Goal: Information Seeking & Learning: Compare options

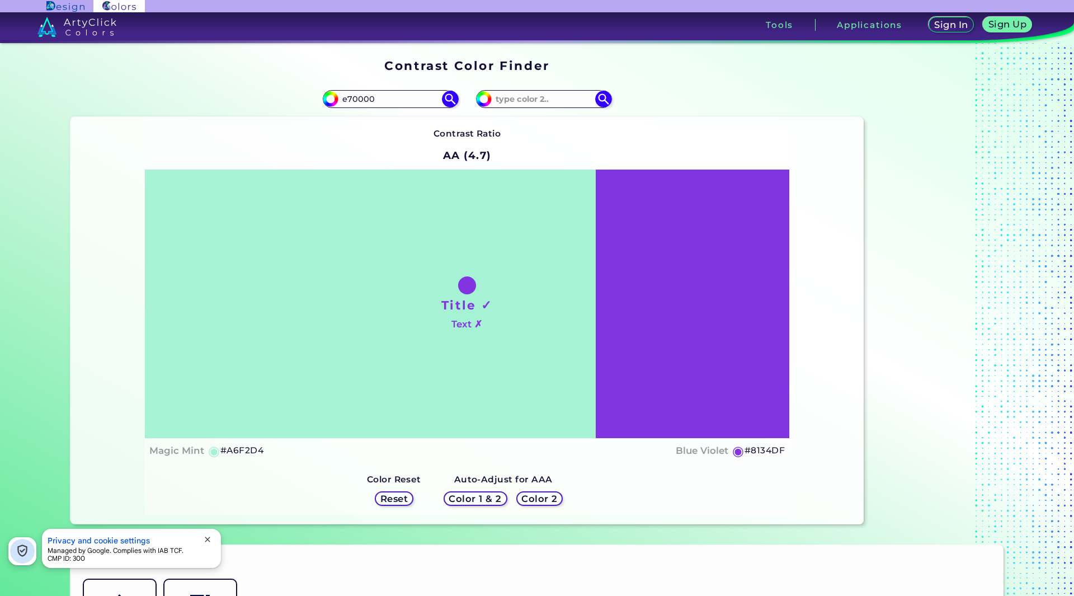
type input "e70000"
type input "#e70000"
type input "#E70000"
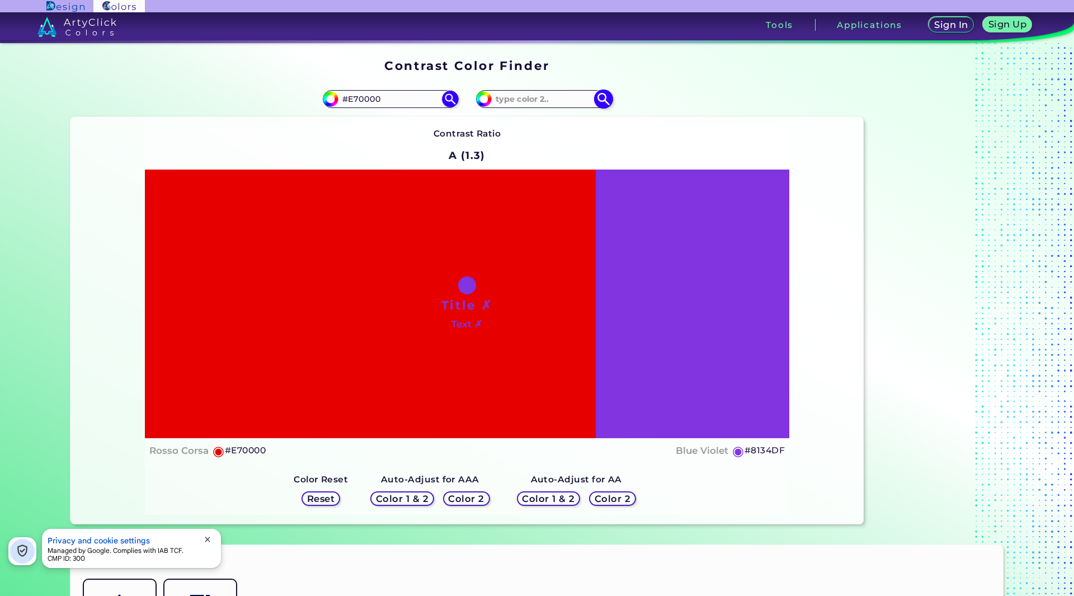
click at [601, 98] on img at bounding box center [603, 99] width 20 height 20
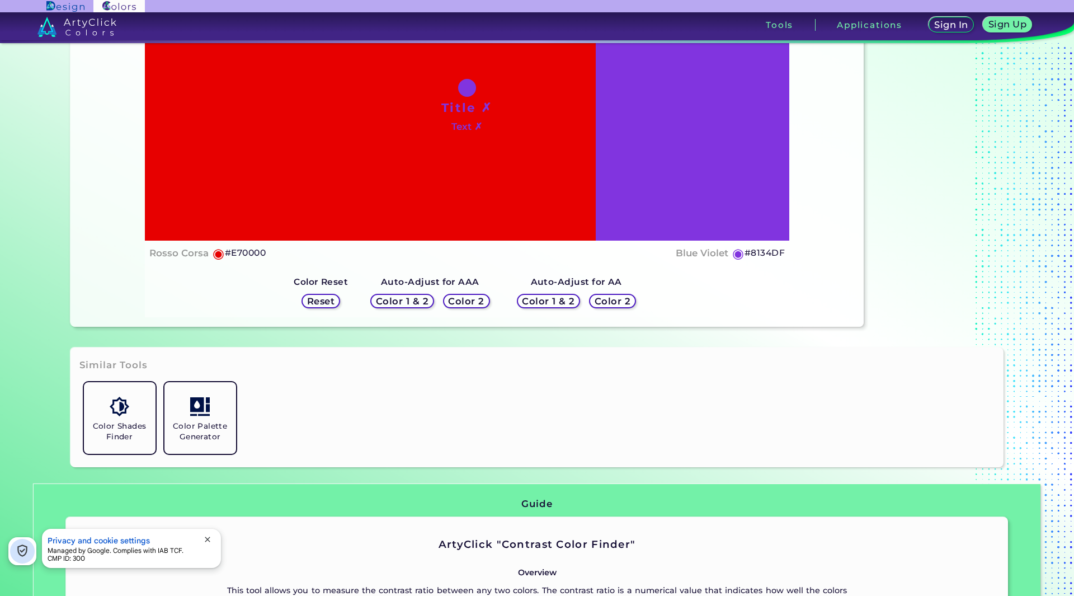
scroll to position [97, 0]
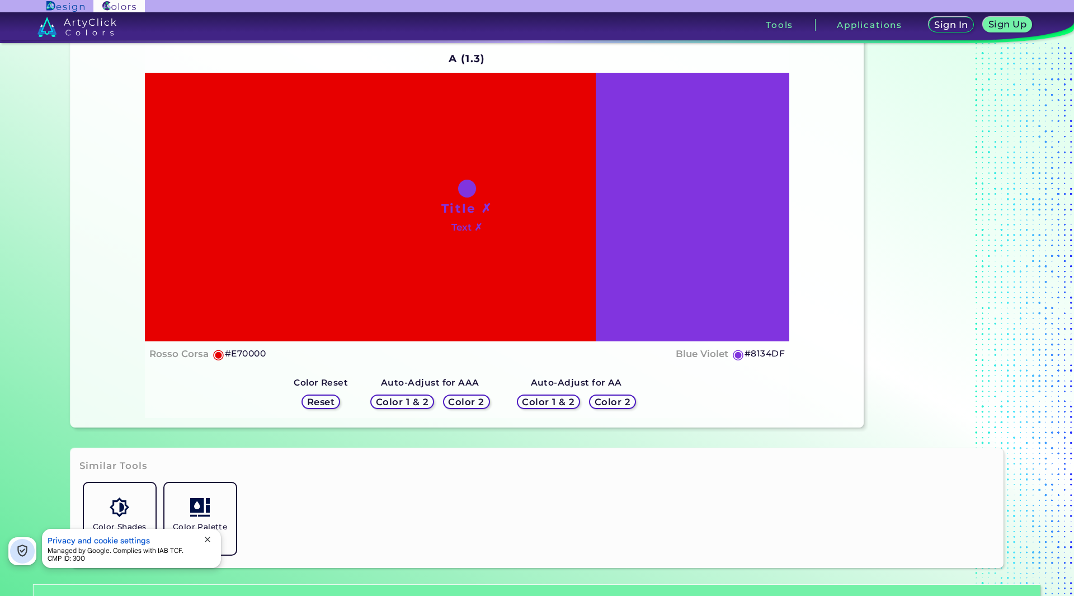
click at [326, 399] on h5 "Reset" at bounding box center [320, 402] width 25 height 8
click at [318, 402] on h5 "Reset" at bounding box center [320, 402] width 25 height 8
click at [421, 405] on h5 "Color 1 & 2" at bounding box center [402, 402] width 48 height 8
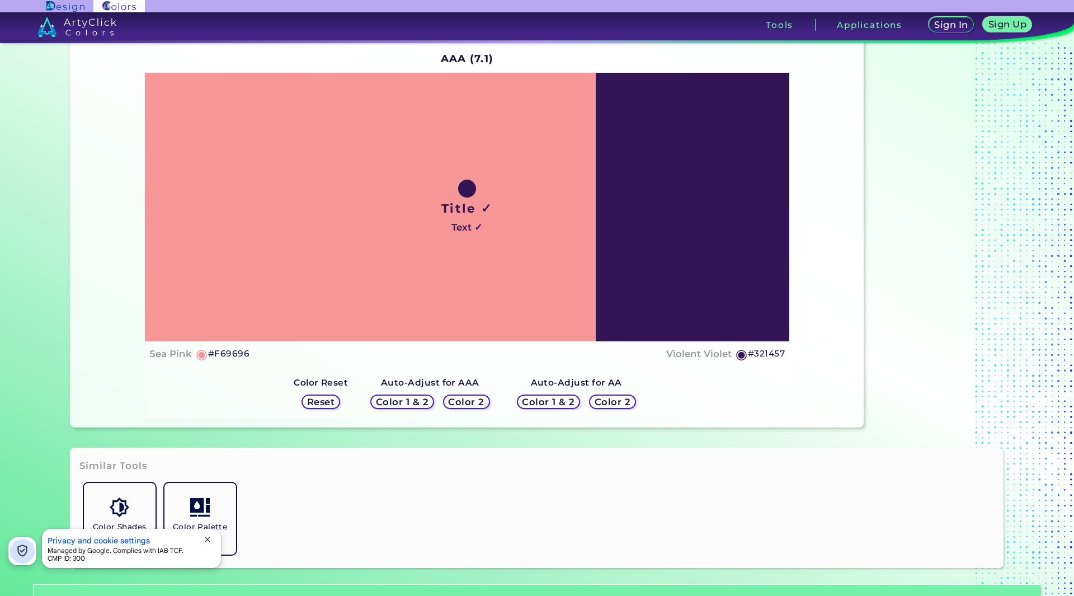
click at [408, 402] on h5 "Color 1 & 2" at bounding box center [403, 402] width 48 height 8
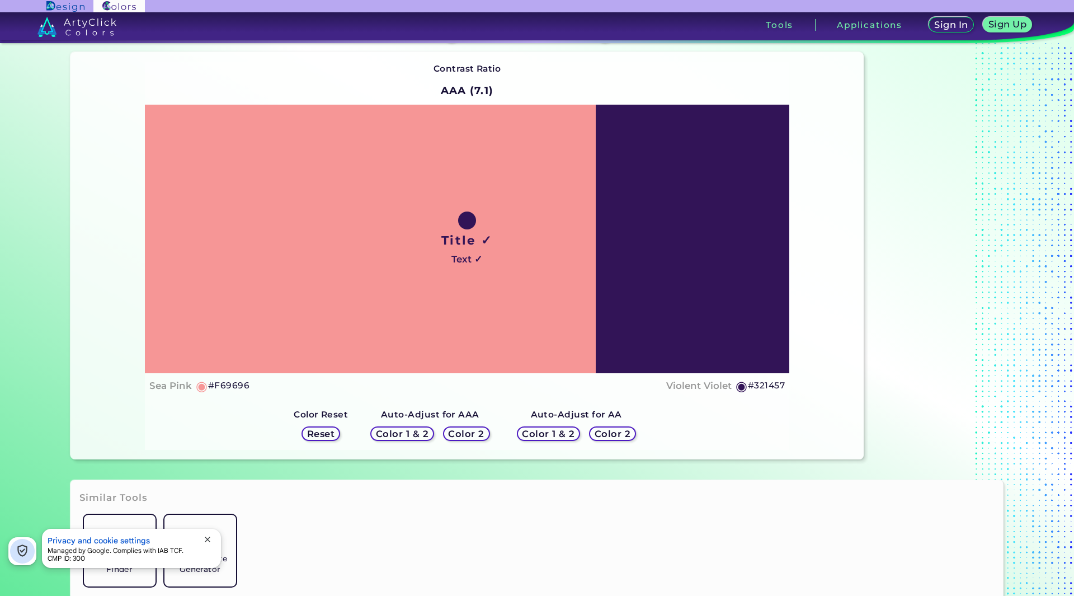
scroll to position [22, 0]
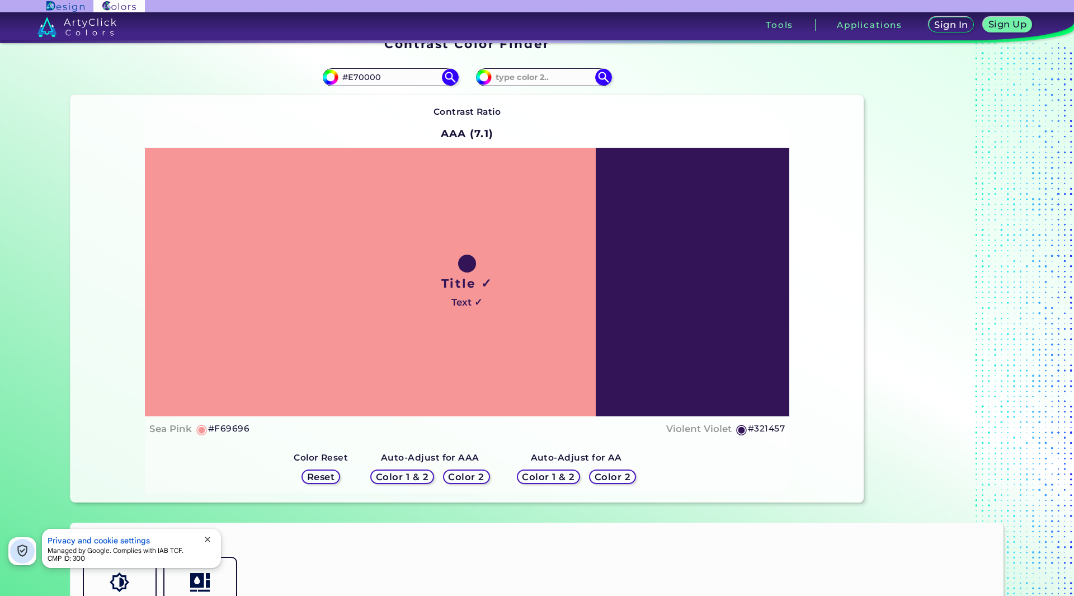
click at [467, 473] on h5 "Color 2" at bounding box center [466, 477] width 32 height 8
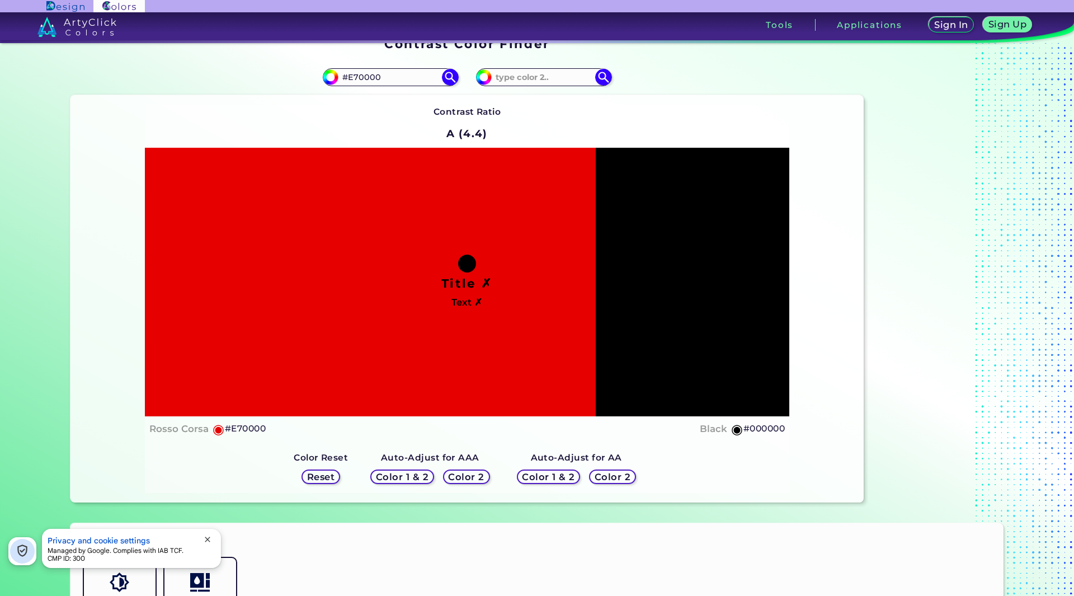
click at [469, 473] on h5 "Color 2" at bounding box center [466, 477] width 32 height 8
click at [469, 473] on h5 "Color 2" at bounding box center [466, 477] width 33 height 8
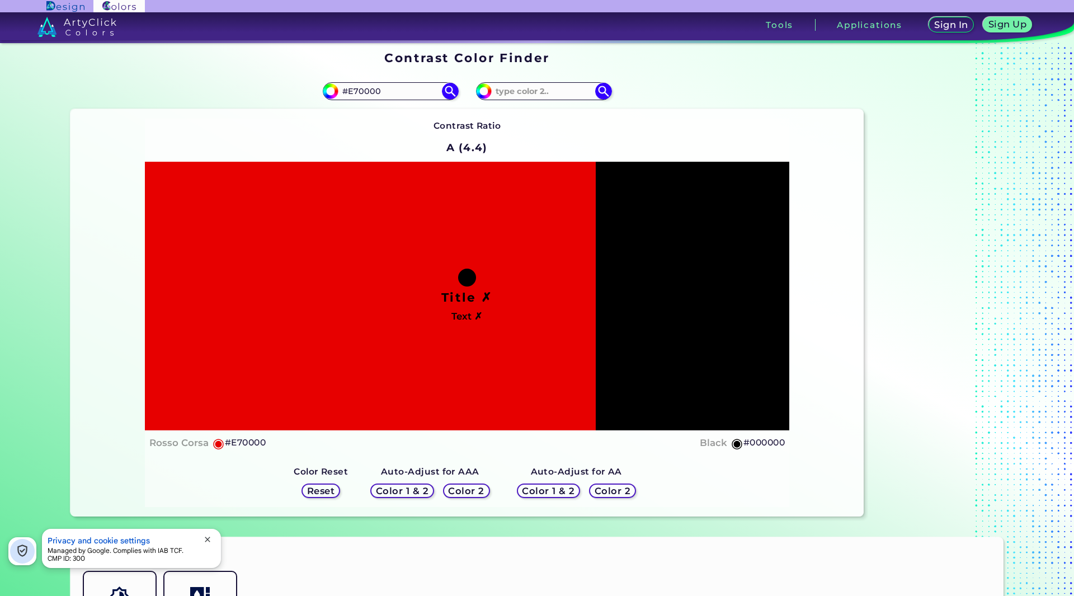
scroll to position [0, 0]
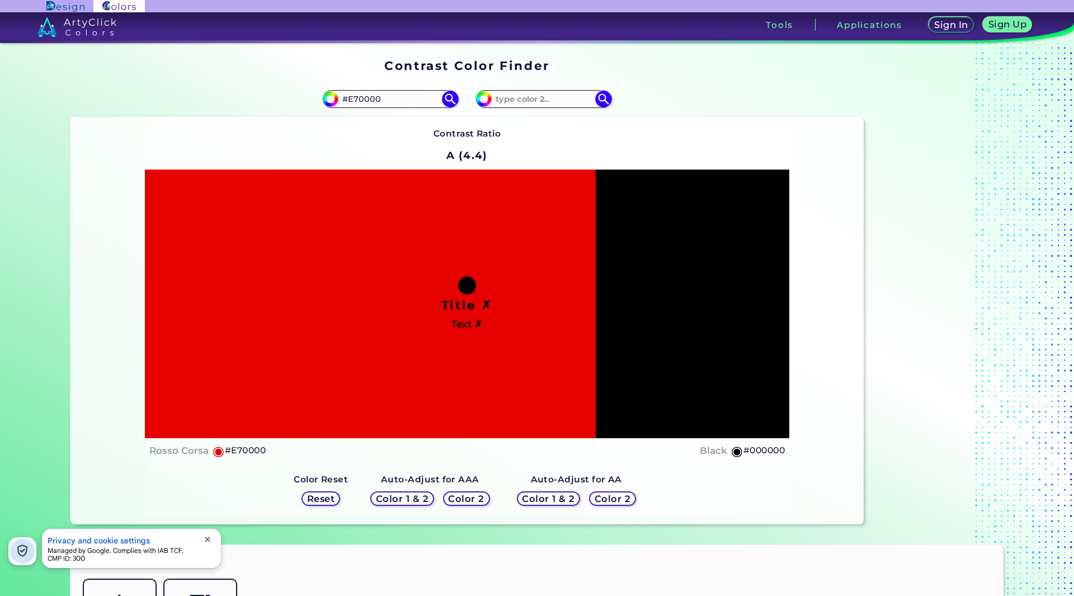
click at [549, 496] on h5 "Color 1 & 2" at bounding box center [549, 498] width 48 height 8
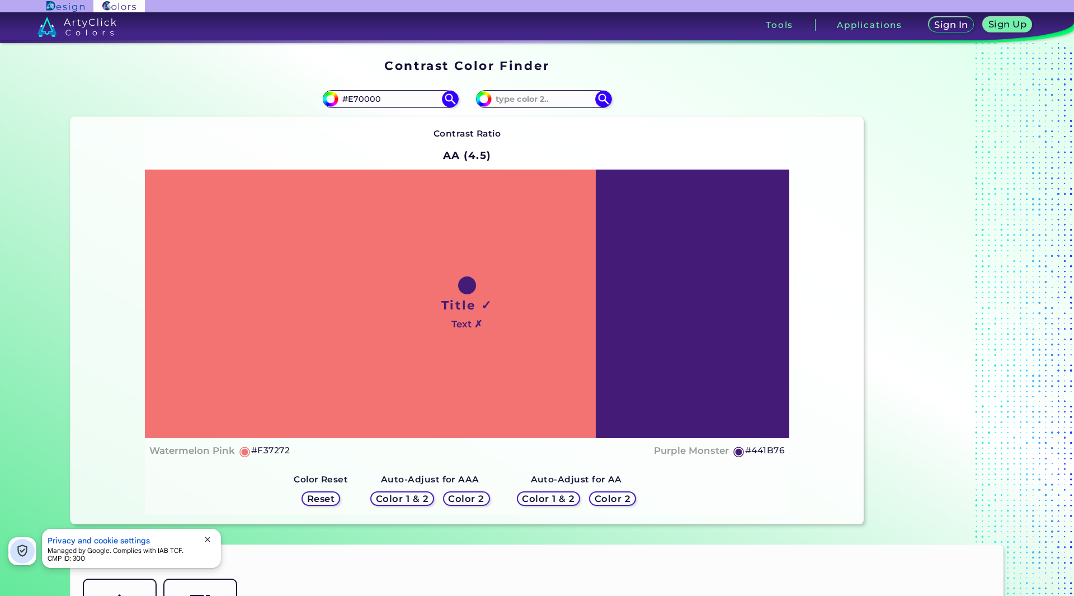
click at [461, 500] on h5 "Color 2" at bounding box center [466, 498] width 32 height 8
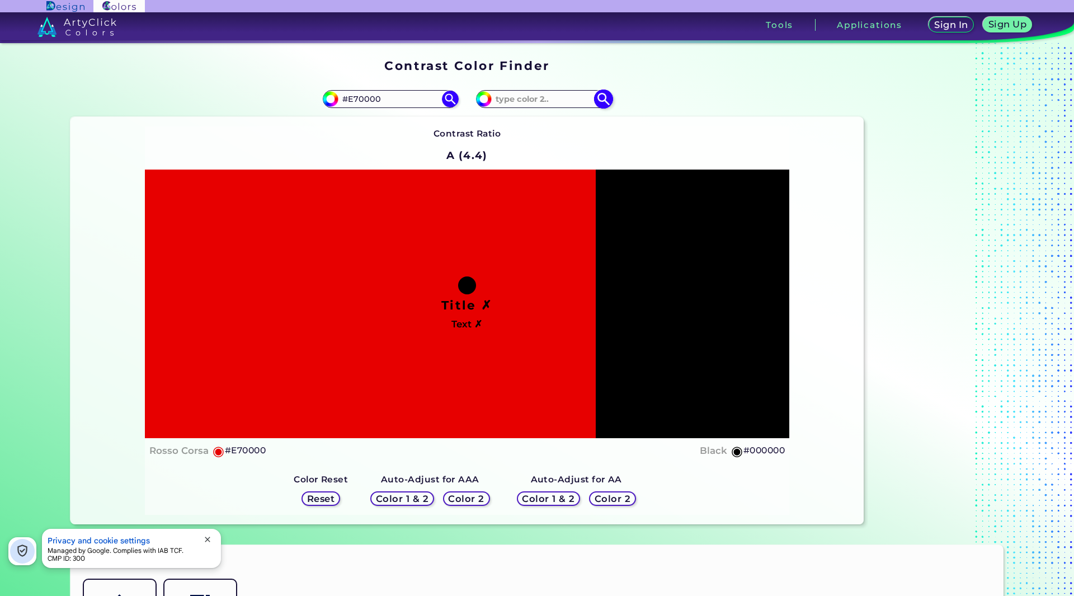
click at [509, 98] on input at bounding box center [544, 98] width 104 height 15
click at [487, 106] on div "#8134df" at bounding box center [543, 99] width 135 height 18
click at [475, 98] on input "#8134df" at bounding box center [482, 98] width 14 height 14
type input "#807194"
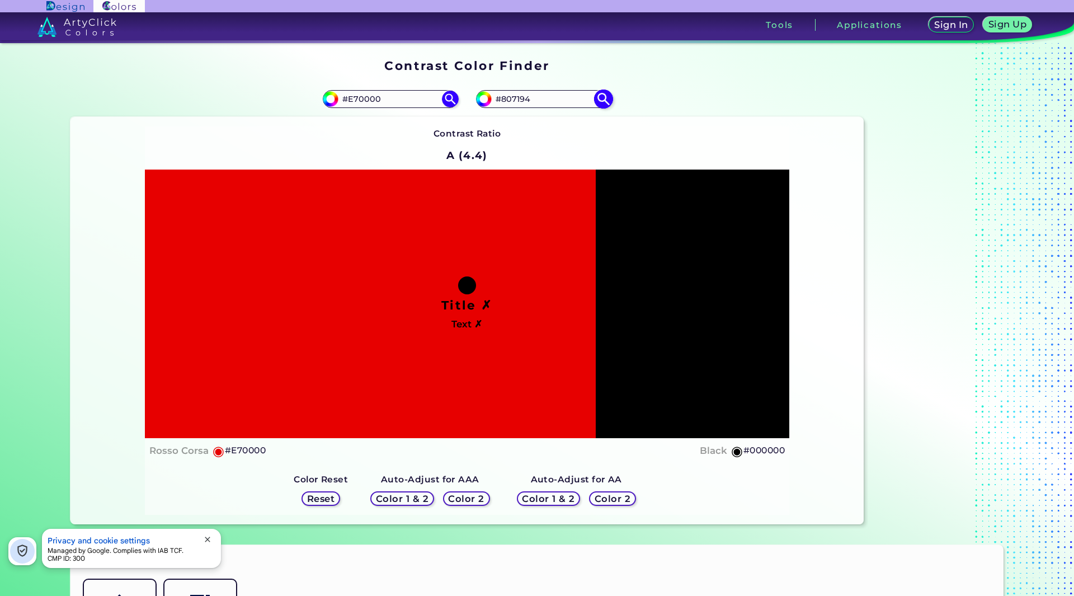
type input "#807292"
type input "#837595"
type input "#817391"
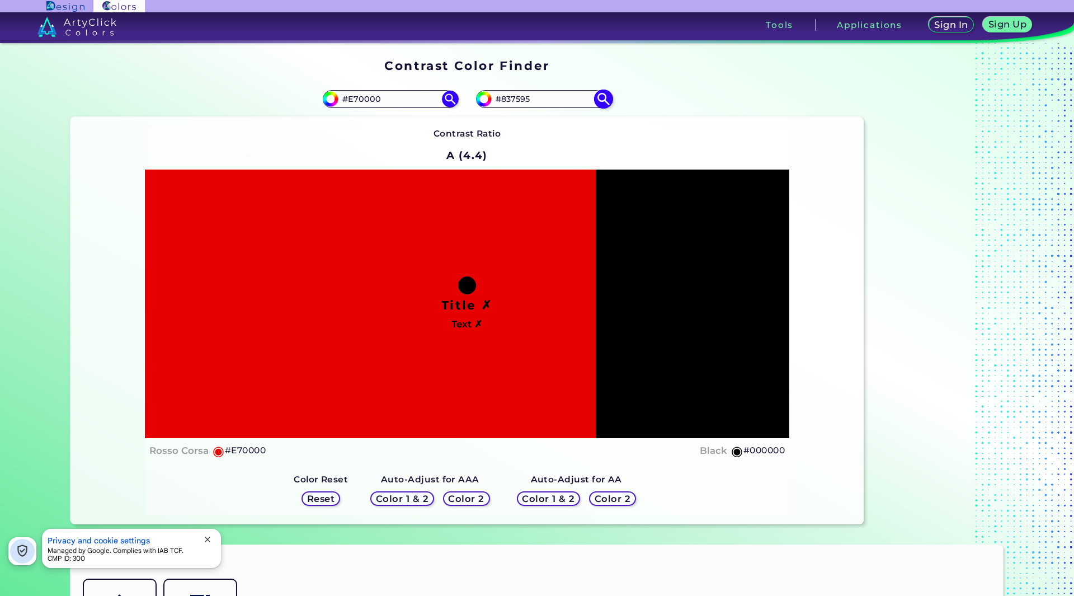
type input "#817391"
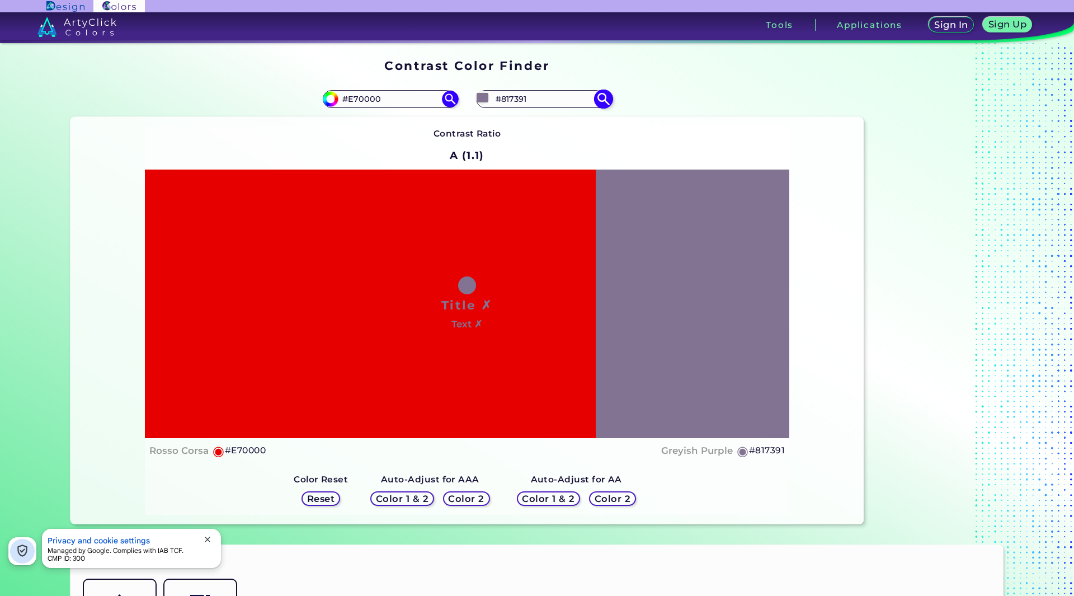
type input "#837792"
type input "#867a94"
type input "#867A94"
type input "#867b93"
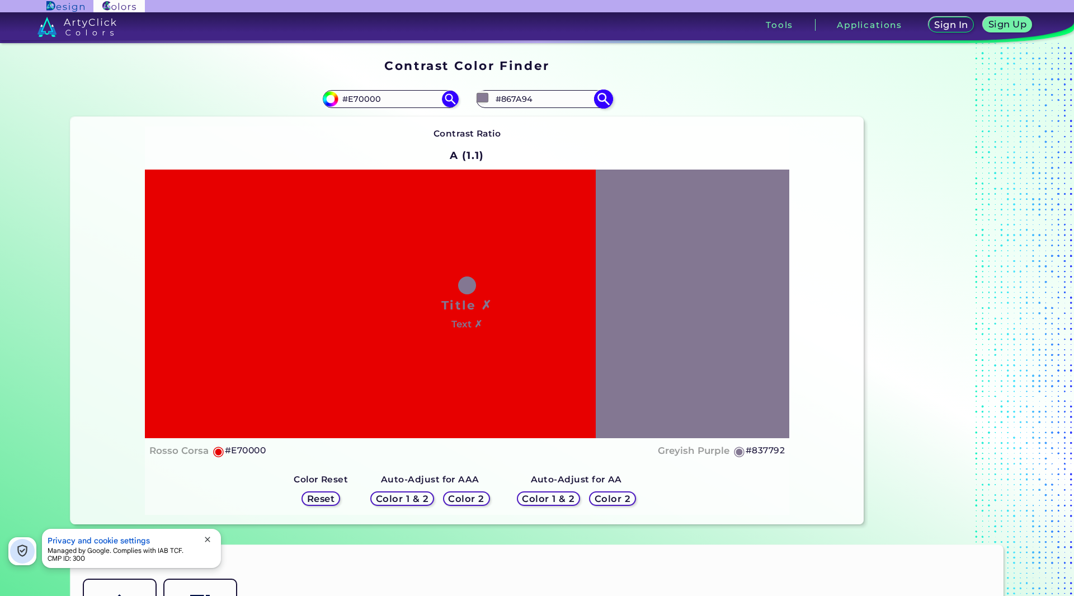
type input "#867B93"
type input "#887d97"
type input "#887D97"
type input "#8b8099"
type input "#8B8099"
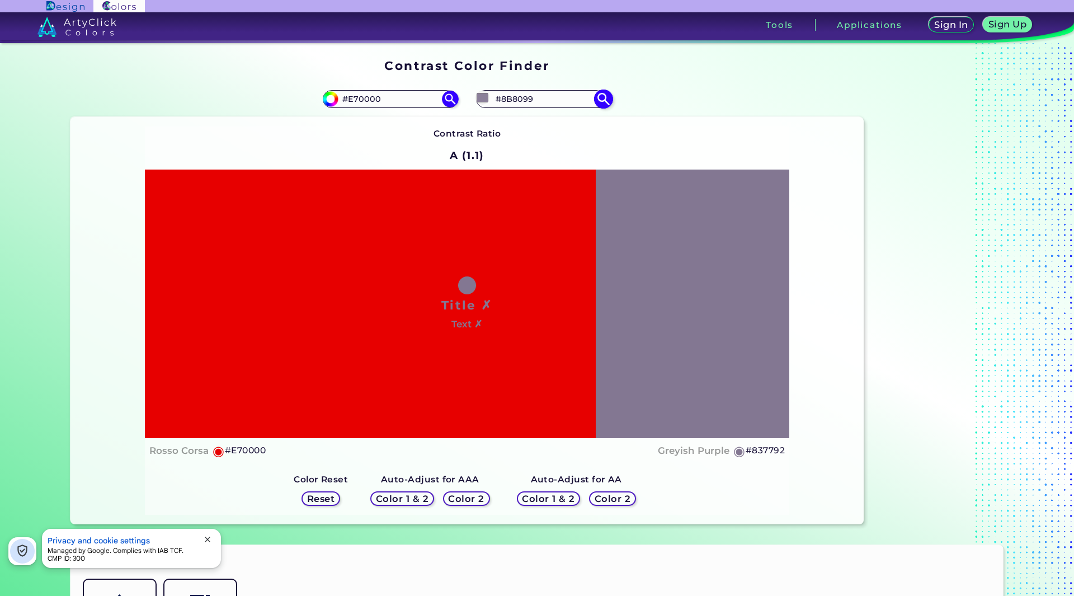
type input "#90859d"
type input "#90859D"
type input "#958ba2"
type input "#958BA2"
type input "#9a91a6"
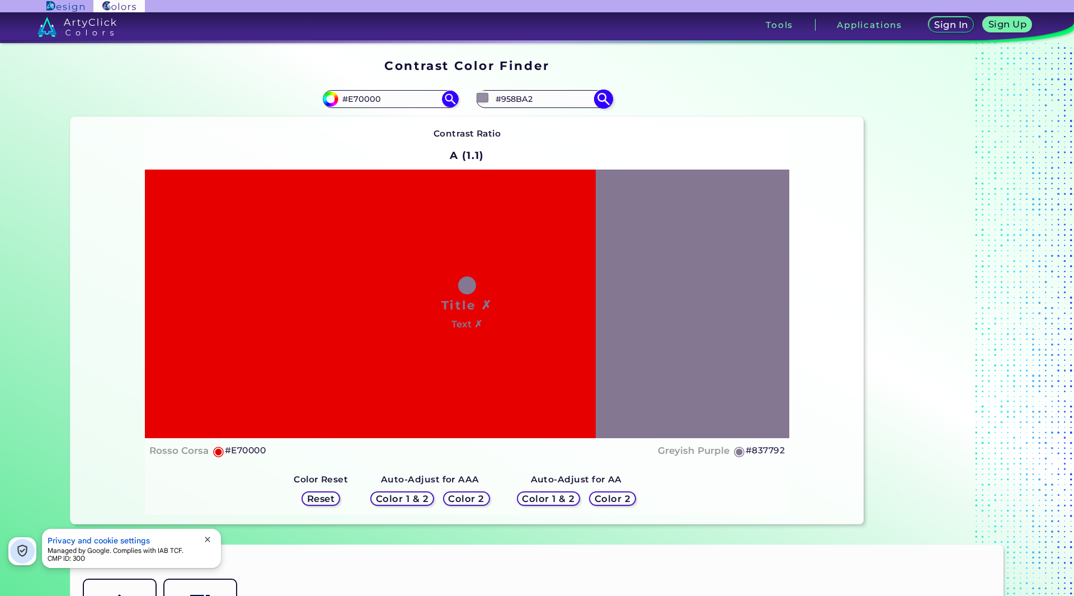
type input "#9A91A6"
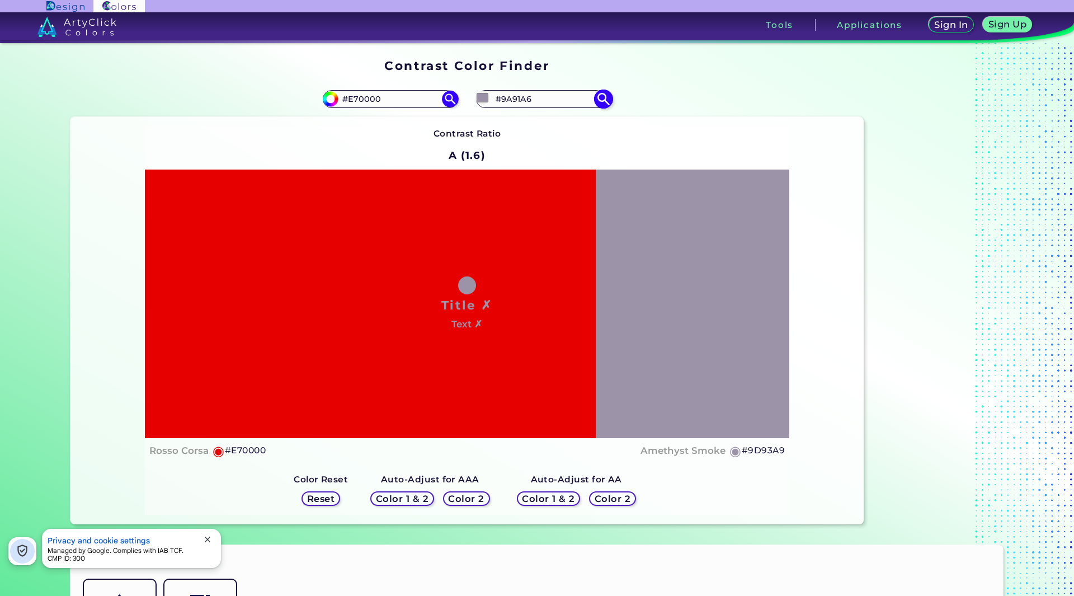
type input "#9d93a9"
type input "#9D93A9"
type input "#9d92aa"
type input "#9D92AA"
type input "#a299ad"
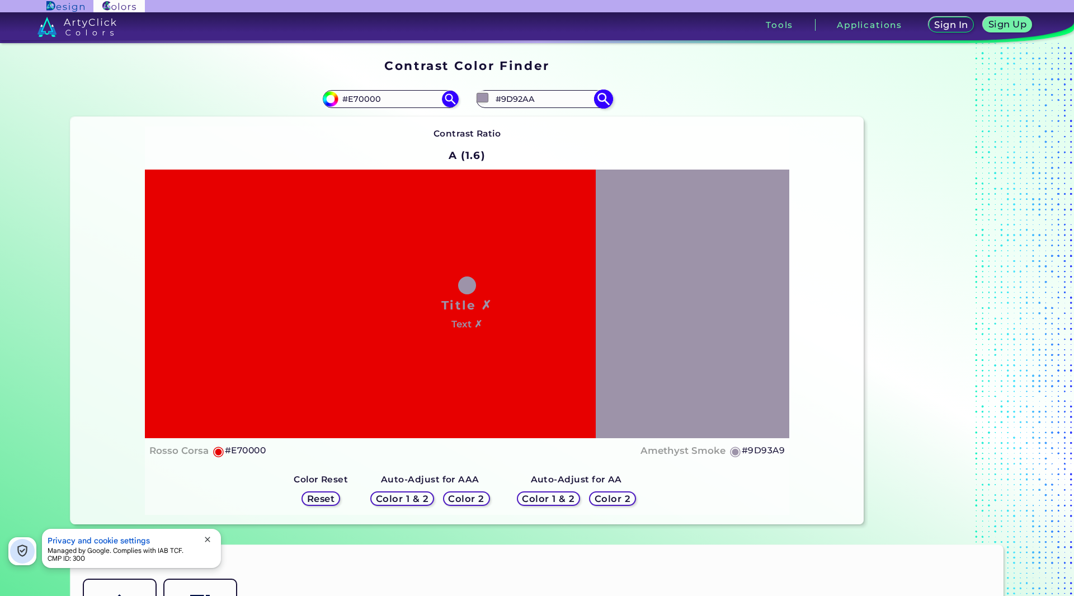
type input "#A299AD"
type input "#a79eb3"
type input "#A79EB3"
type input "#b2a9bc"
type input "#B2A9BC"
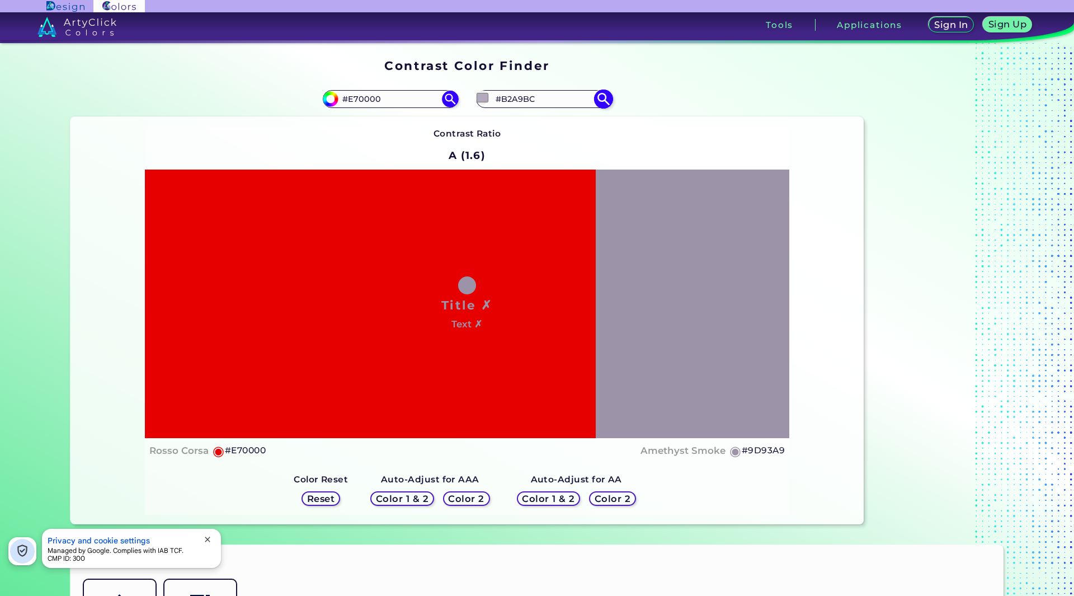
type input "#b7afc0"
type input "#B7AFC0"
type input "#bcb5c4"
type input "#BCB5C4"
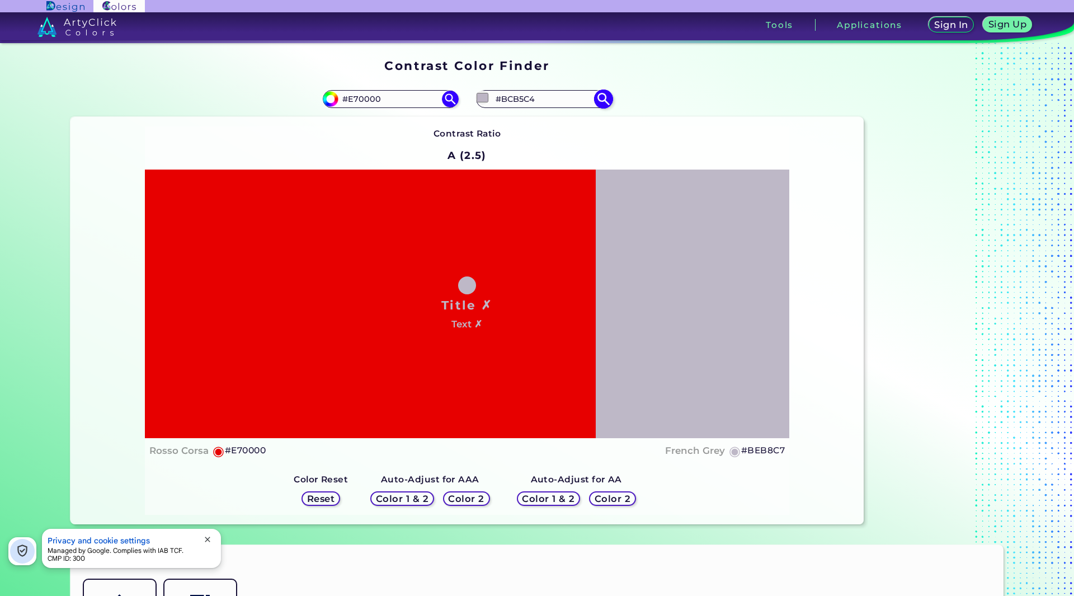
type input "#beb8c7"
type input "#BEB8C7"
type input "#c4bdcc"
type input "#C4BDCC"
type input "#c6c0ce"
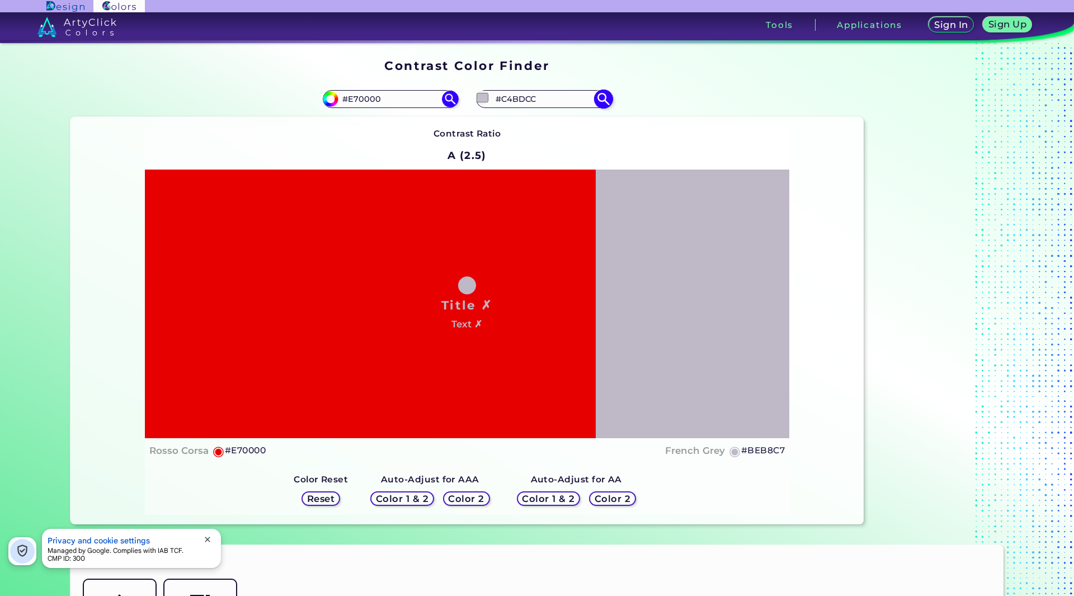
type input "#C6C0CE"
type input "#c9c2d1"
type input "#C9C2D1"
type input "#cec7d6"
type input "#CEC7D6"
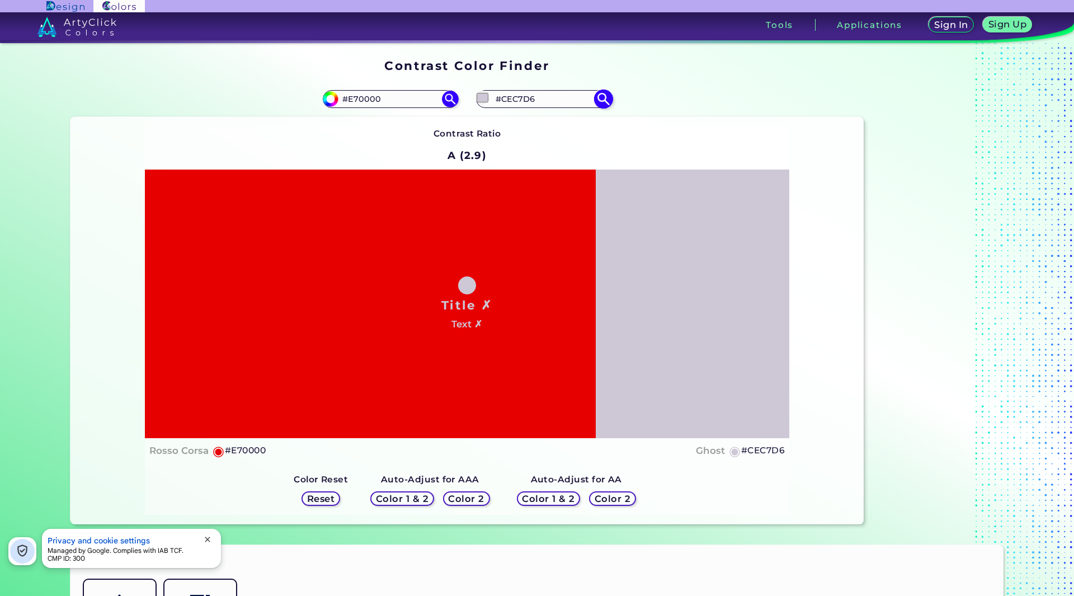
type input "#d0cad8"
type input "#D0CAD8"
type input "#d3ccdb"
type input "#D3CCDB"
type input "#d8d3df"
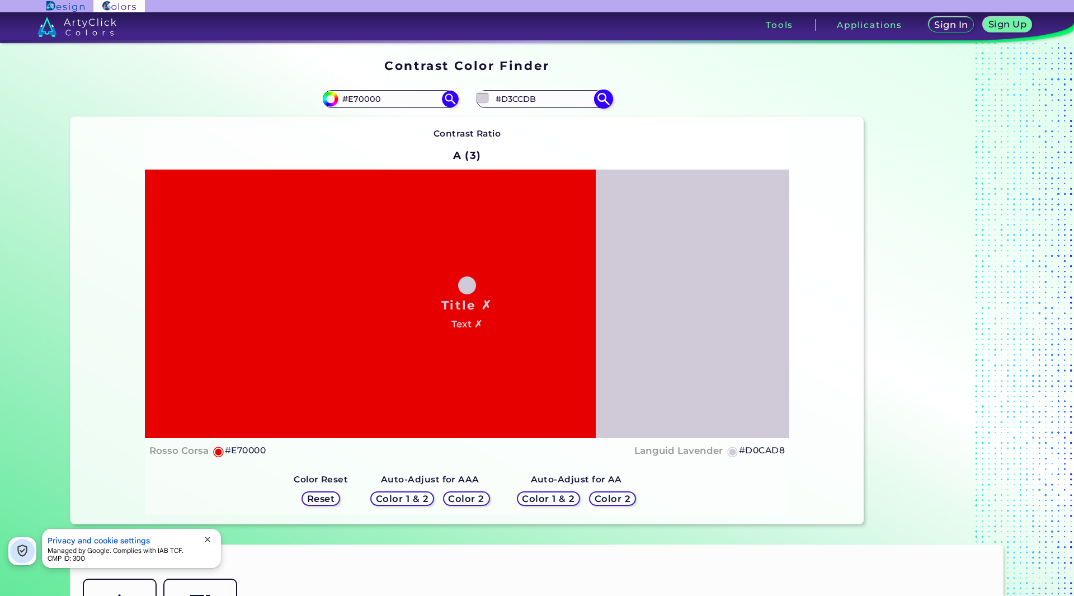
type input "#D8D3DF"
type input "#e0dde3"
type input "#E0DDE3"
type input "#fcfcfc"
type input "#FCFCFC"
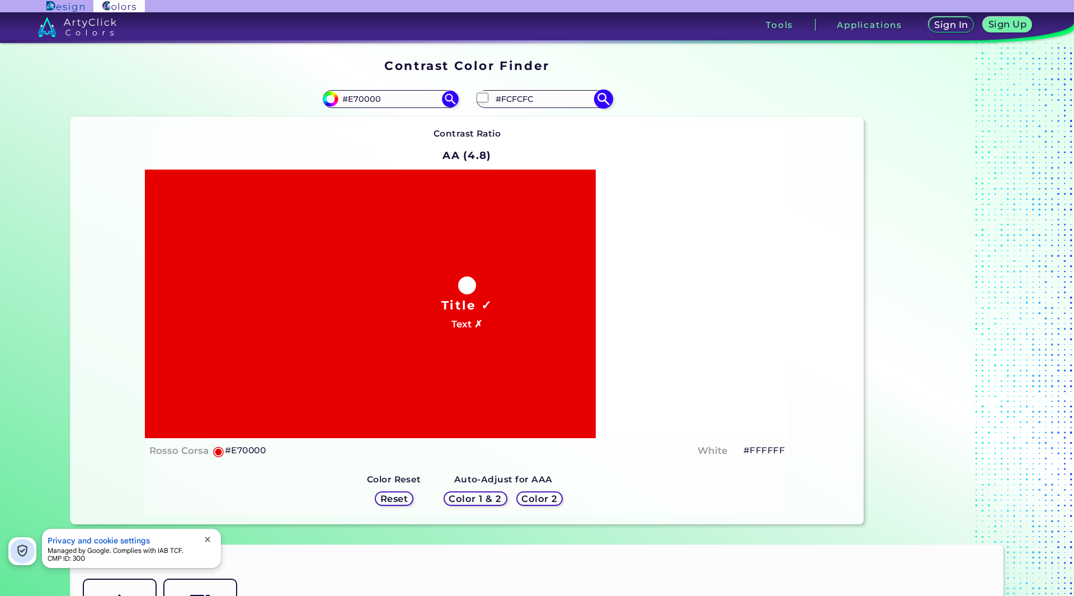
type input "#ffffff"
type input "#FFFFFF"
click at [676, 69] on section "Contrast Color Finder" at bounding box center [467, 66] width 803 height 22
click at [536, 102] on input "#FFFFFF" at bounding box center [544, 98] width 104 height 15
click at [479, 97] on input "#ffffff" at bounding box center [482, 98] width 14 height 14
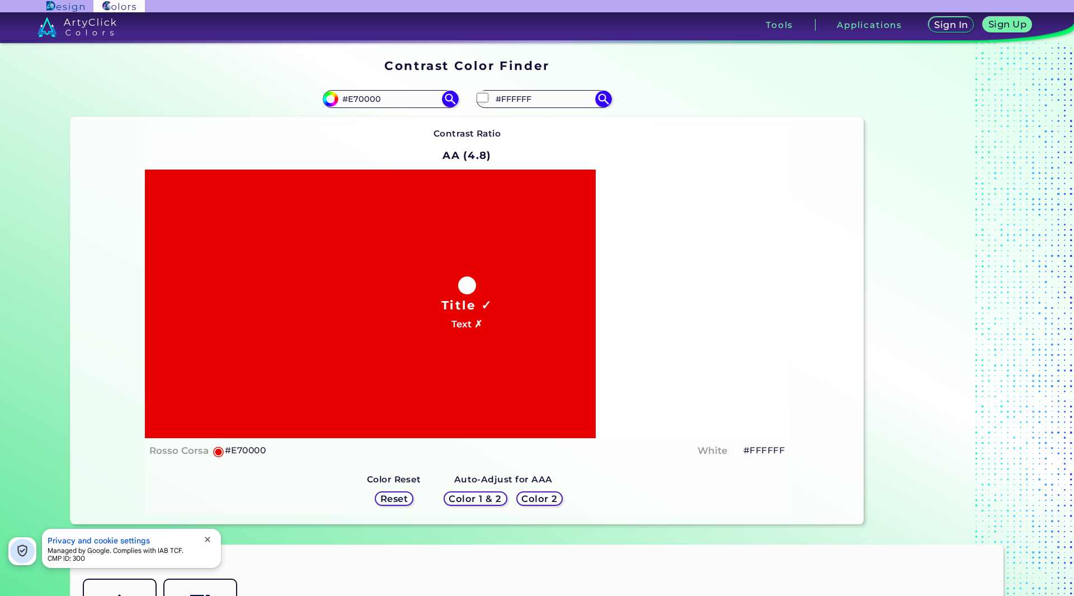
click at [666, 79] on section "#e70000 #E70000 #ffffff #FFFFFF Contrast Ratio AA (4.8) Title ✓" at bounding box center [467, 303] width 803 height 452
click at [541, 494] on h5 "Color 2" at bounding box center [539, 499] width 37 height 10
click at [541, 498] on h5 "Color 2" at bounding box center [539, 498] width 32 height 8
click at [540, 498] on h5 "Color 2" at bounding box center [539, 498] width 32 height 8
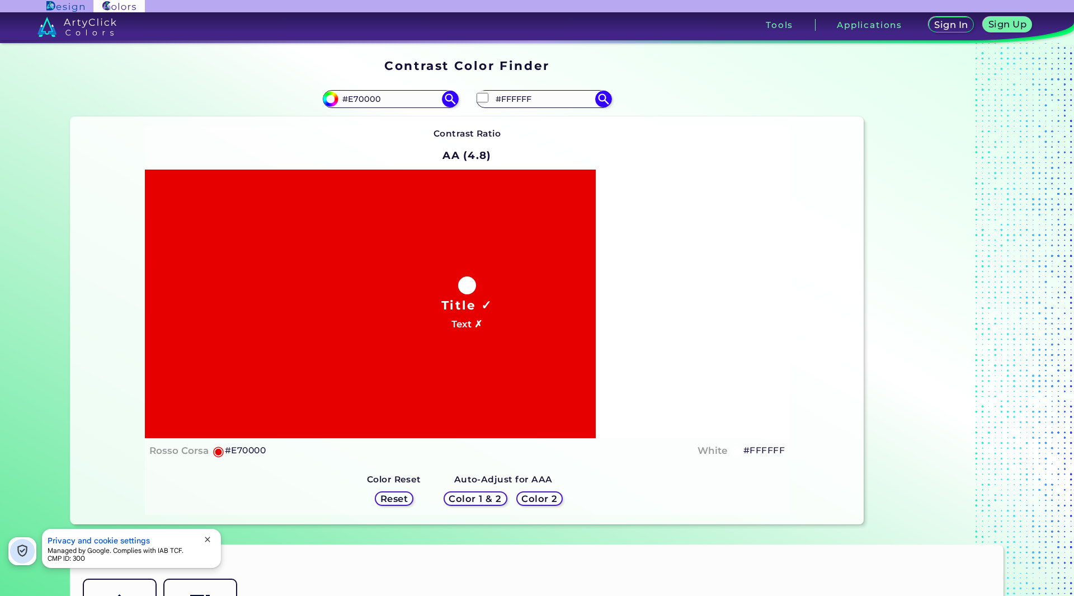
click at [483, 498] on h5 "Color 1 & 2" at bounding box center [475, 498] width 48 height 8
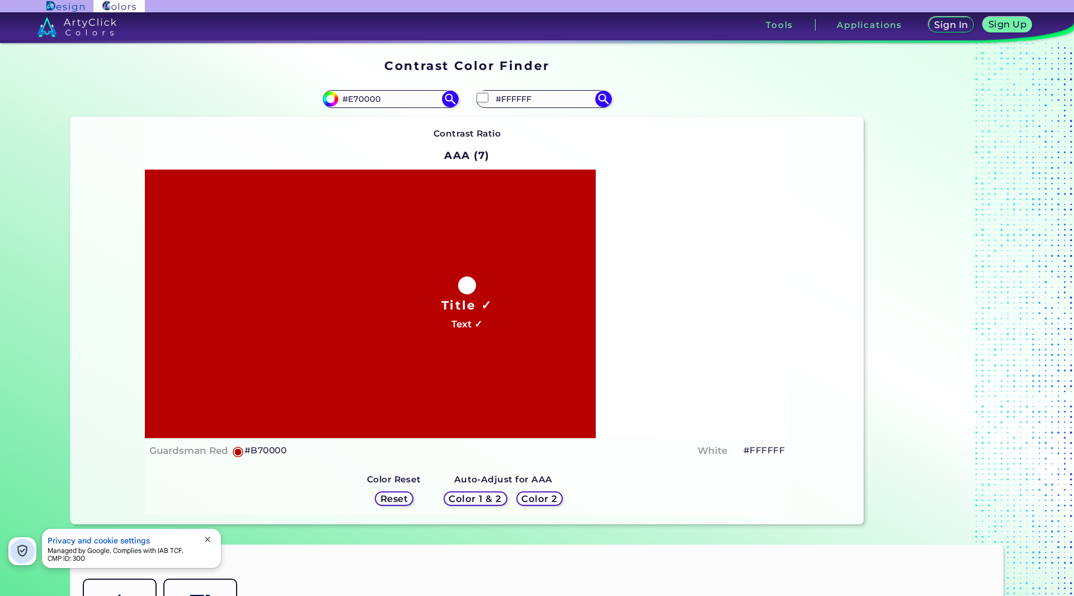
click at [532, 502] on h5 "Color 2" at bounding box center [539, 498] width 35 height 9
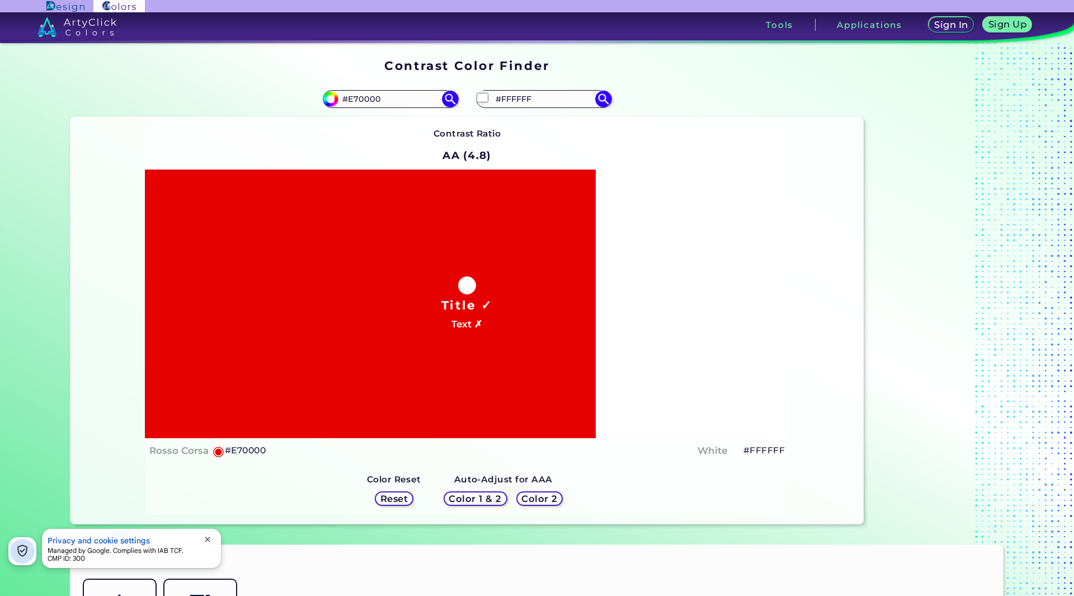
click at [772, 289] on div "Title ✓ Text ✗" at bounding box center [467, 303] width 644 height 268
click at [702, 294] on div "Title ✓ Text ✗" at bounding box center [467, 303] width 644 height 268
click at [480, 97] on input "#ffffff" at bounding box center [482, 98] width 14 height 14
type input "#a8a3a3"
type input "#A8A3A3"
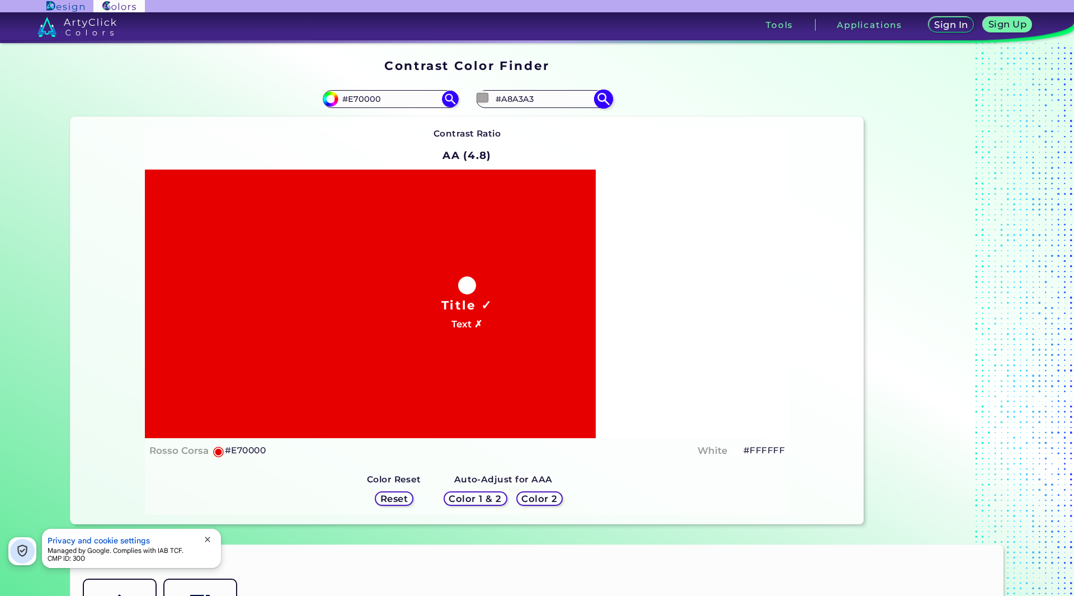
type input "#a6a0a0"
type input "#A6A0A0"
type input "#a39e9e"
type input "#A39E9E"
type input "#948f8f"
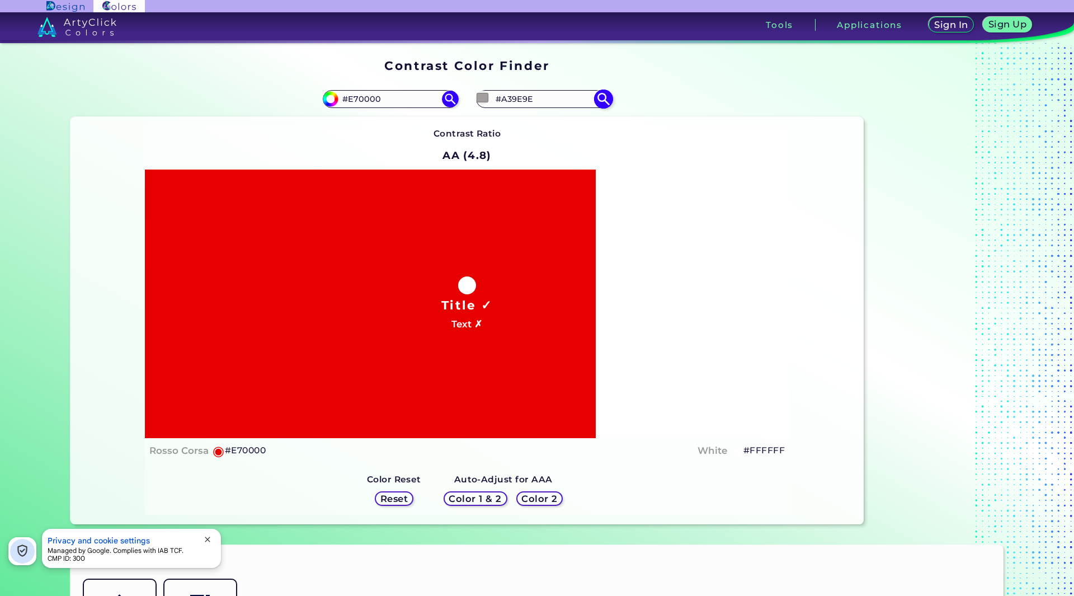
type input "#948F8F"
type input "#454545"
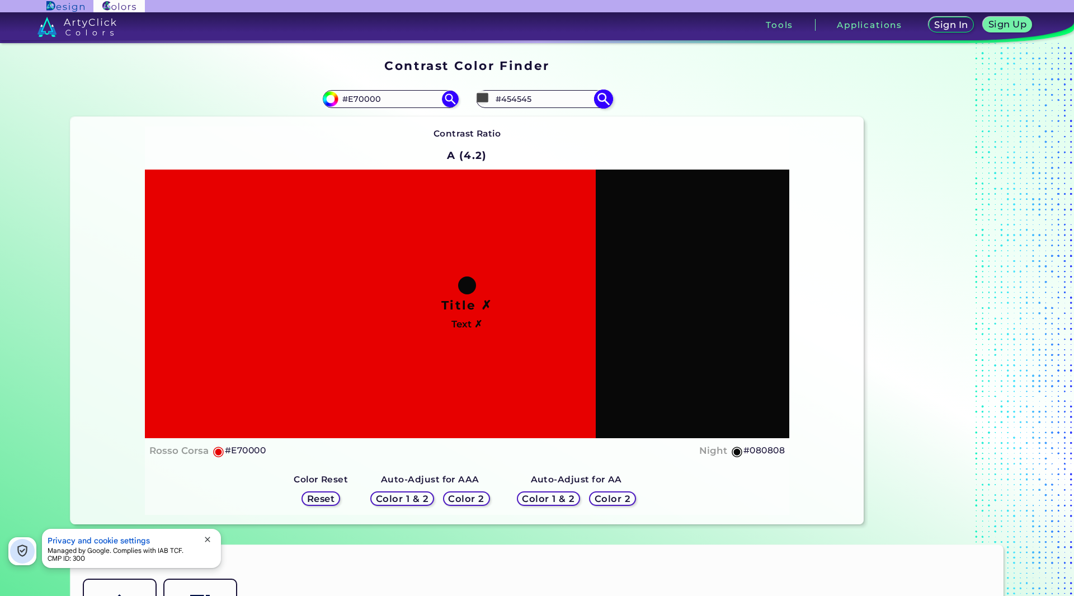
type input "#000000"
click at [686, 126] on div "Contrast Ratio A (4.4) Title ✗ Text ✗ Rosso Corsa ◉ #E70000 Black" at bounding box center [467, 320] width 644 height 389
click at [478, 98] on input "#000000" at bounding box center [482, 98] width 14 height 14
type input "#aea3a3"
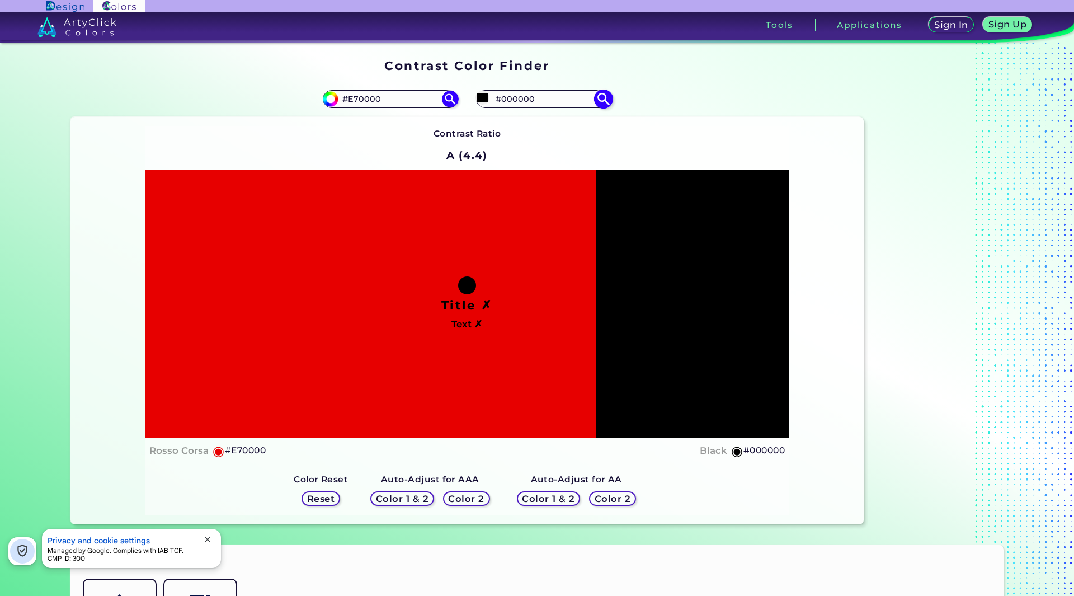
type input "#AEA3A3"
type input "#afa7a7"
type input "#AFA7A7"
type input "#b6afaf"
type input "#B6AFAF"
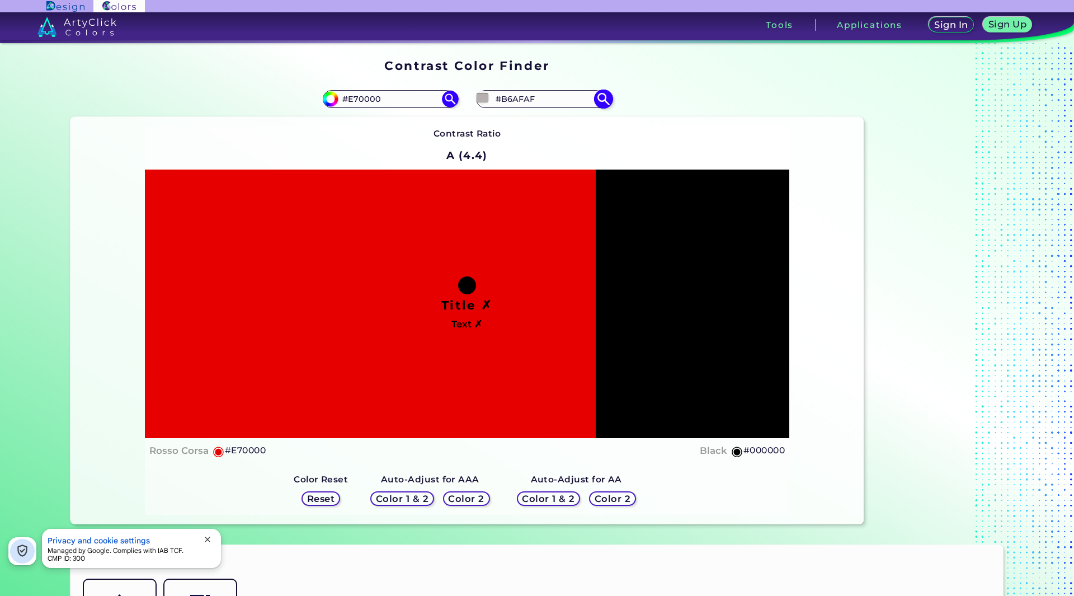
type input "#d9d9d9"
type input "#D9D9D9"
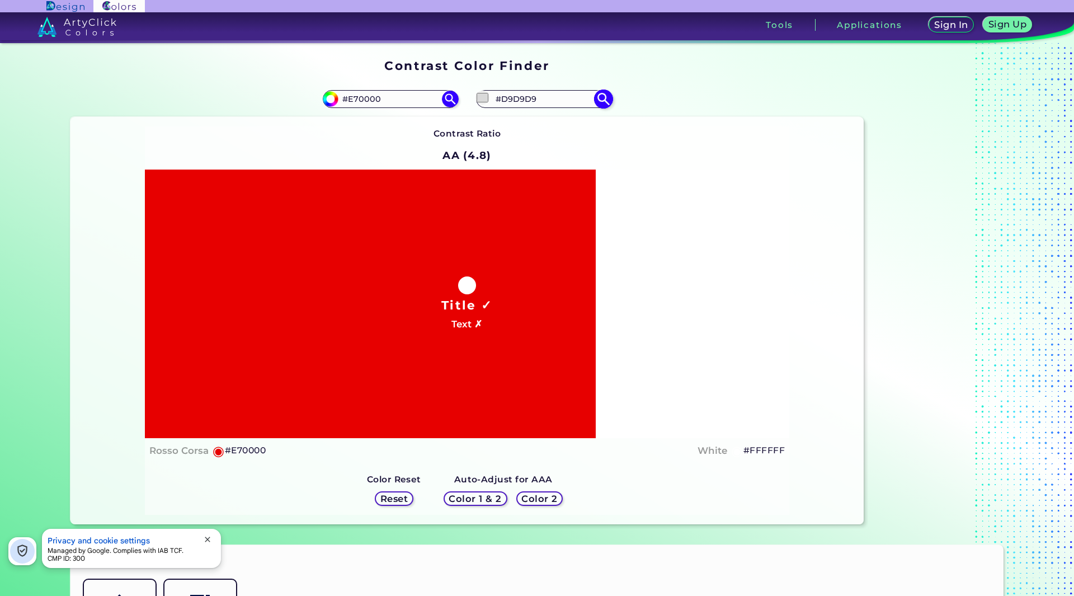
type input "#ffffff"
type input "#FFFFFF"
click at [686, 96] on div "#ffffff #FFFFFF" at bounding box center [665, 99] width 397 height 36
click at [482, 98] on input "#ffffff" at bounding box center [482, 98] width 14 height 14
type input "#e4d8d8"
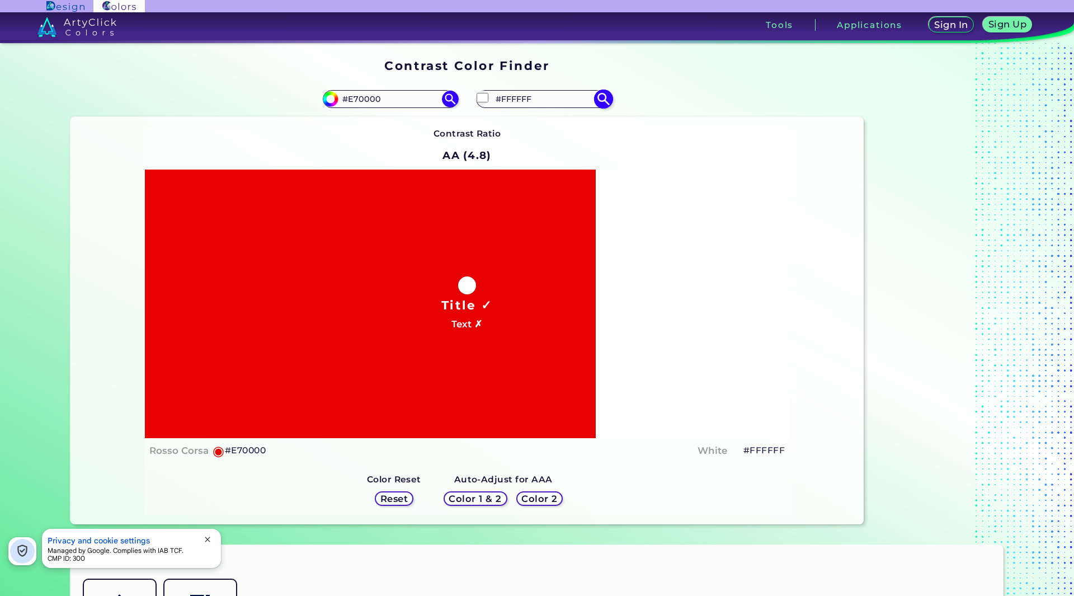
type input "#E4D8D8"
type input "#e1d5d5"
type input "#E1D5D5"
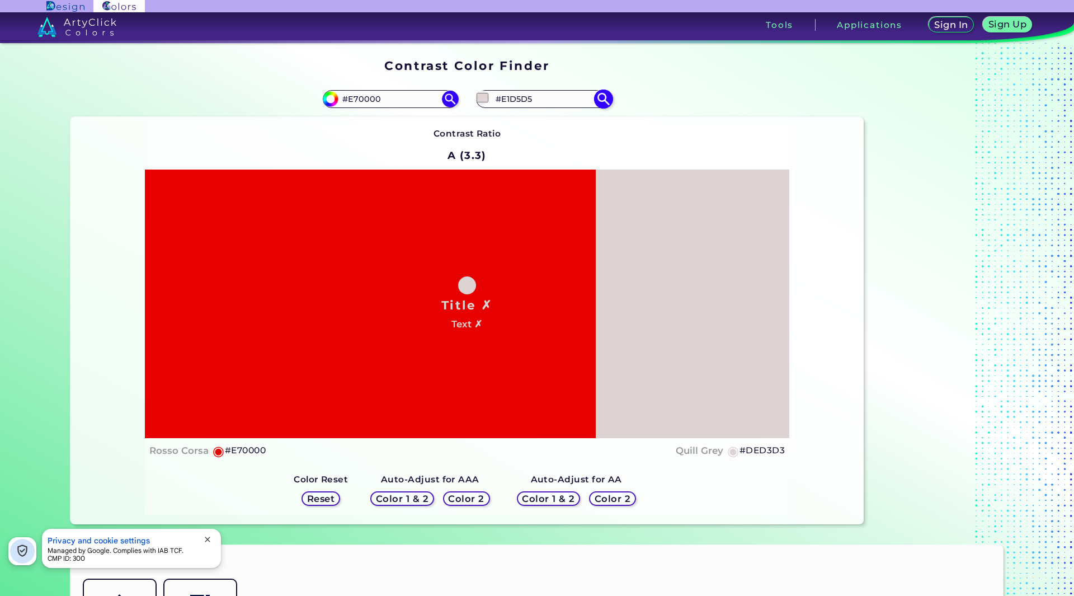
type input "#ded3d3"
type input "#DED3D3"
type input "#ddd4d4"
type input "#DDD4D4"
type input "#ded4d4"
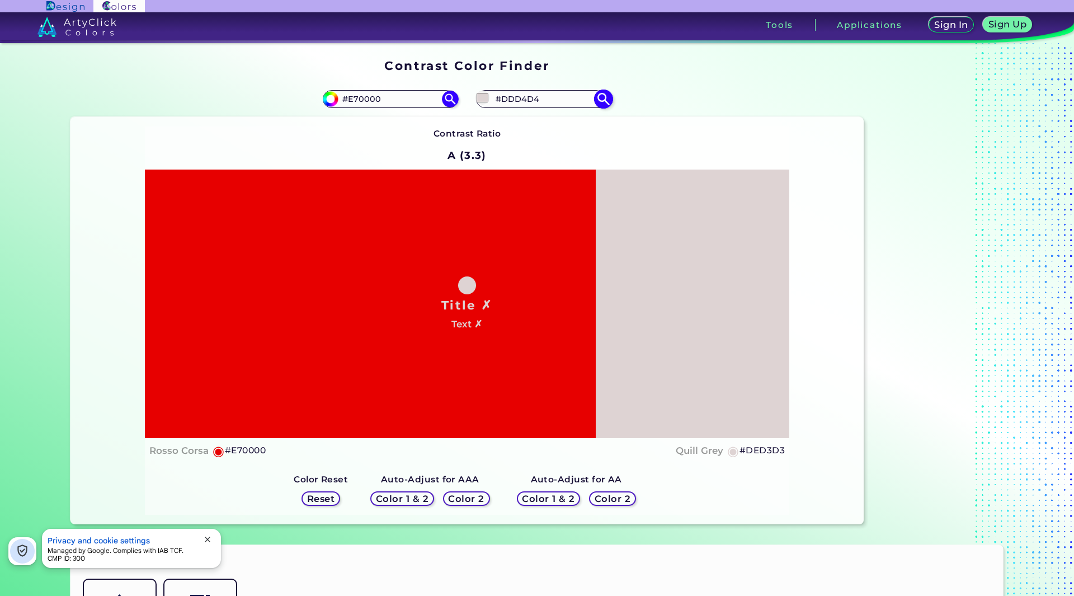
type input "#DED4D4"
type input "#ddd5d5"
type input "#DDD5D5"
type input "#dad2d2"
type input "#DAD2D2"
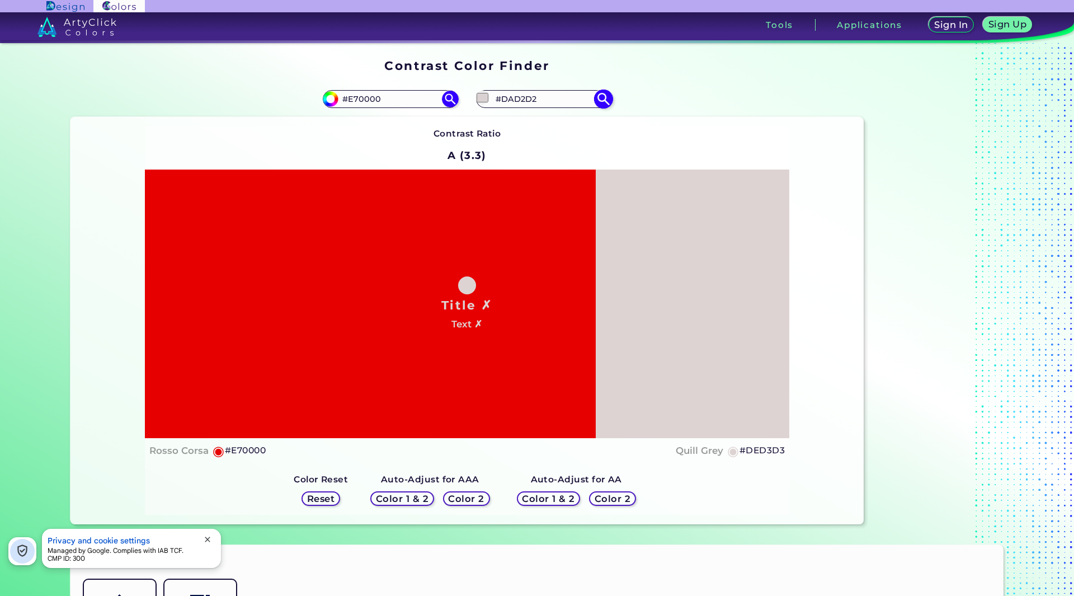
type input "#dcd5d5"
type input "#DCD5D5"
type input "#d7d1d1"
type input "#D7D1D1"
type input "#d6d1d1"
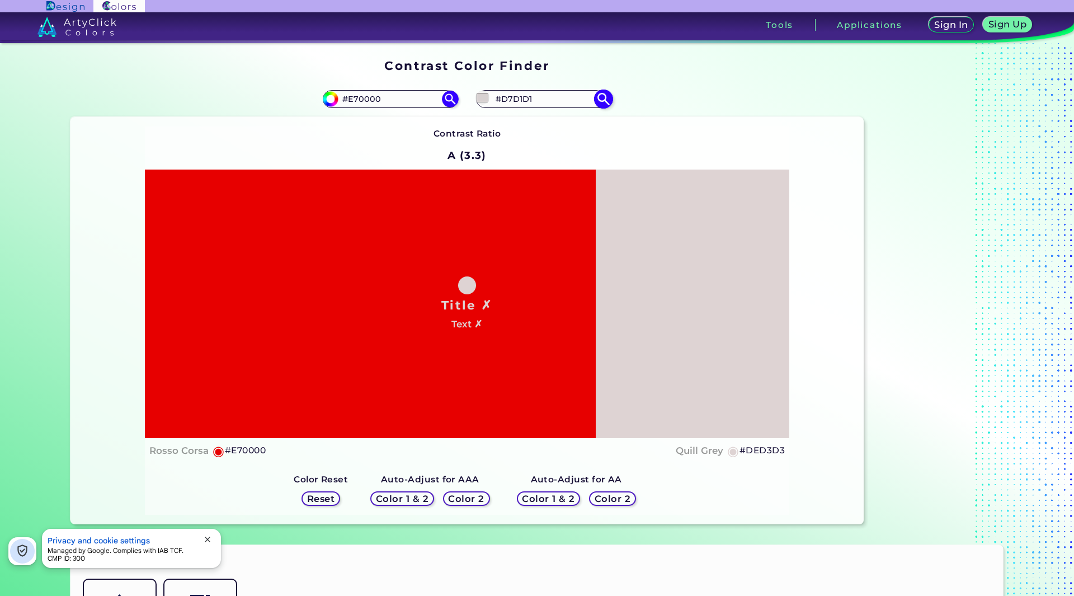
type input "#D6D1D1"
type input "#d3cfcf"
type input "#D3CFCF"
type input "#d2d0d0"
type input "#D2D0D0"
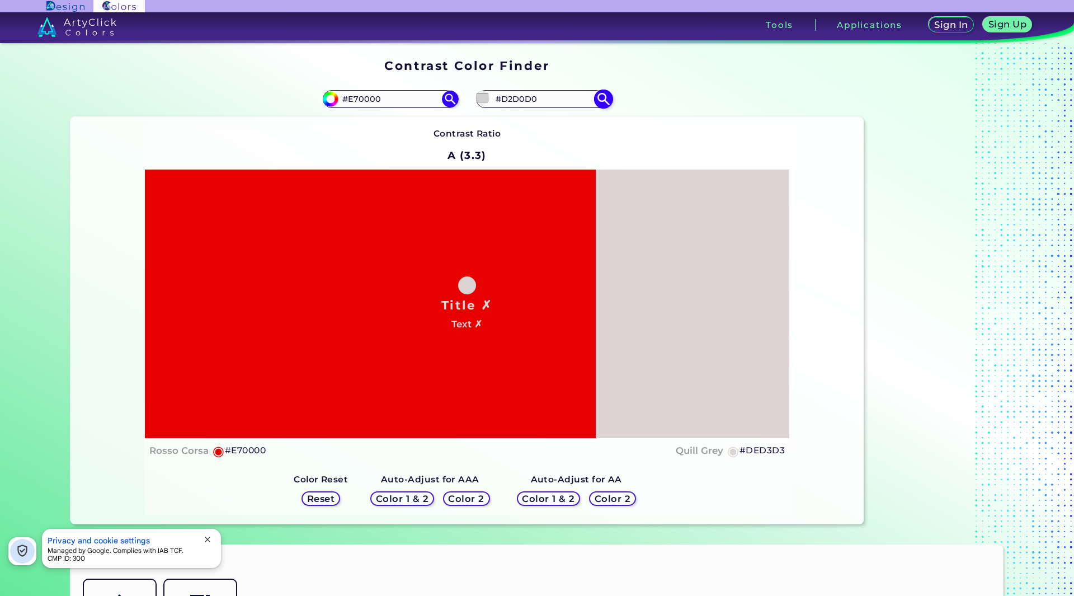
type input "#cdcbcb"
type input "#CDCBCB"
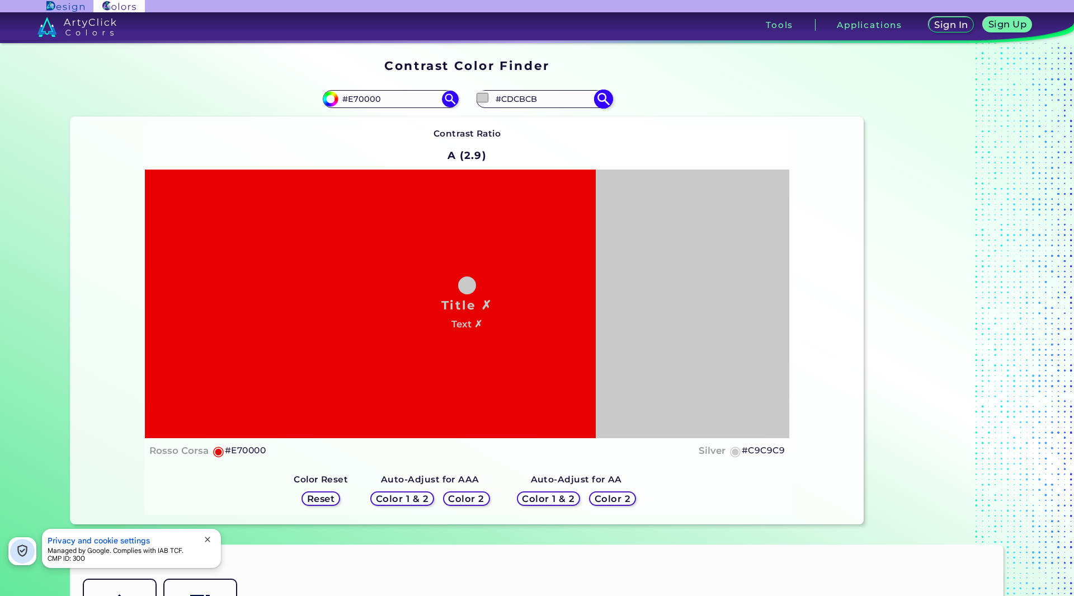
type input "#c7c7c7"
type input "#C7C7C7"
type input "#c2c2c2"
type input "#C2C2C2"
type input "#bfbfbf"
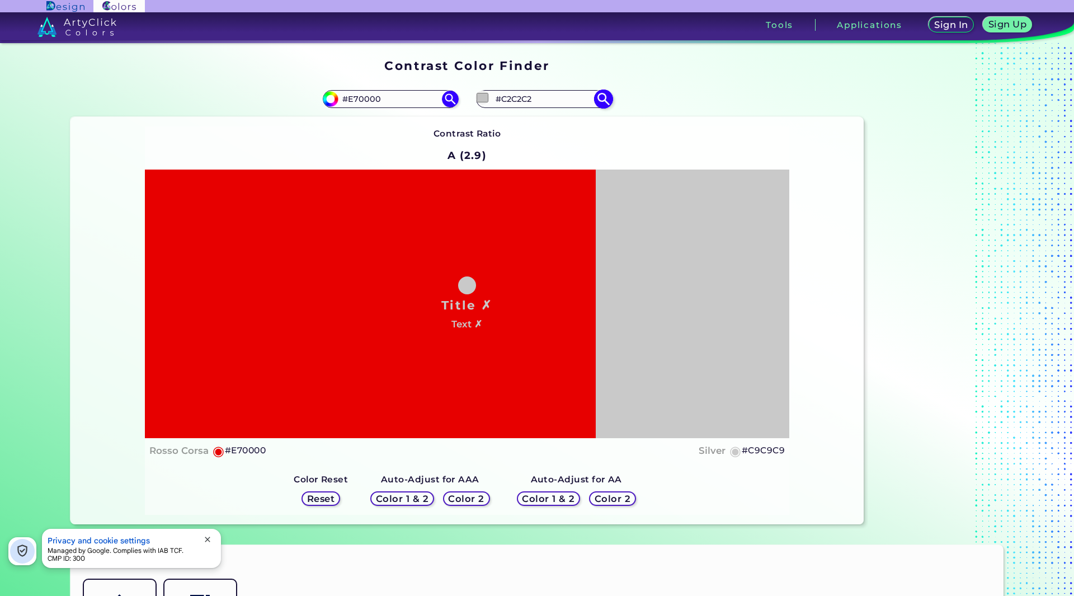
type input "#BFBFBF"
type input "#bababa"
type input "#BABABA"
type input "#b8b8b8"
type input "#B8B8B8"
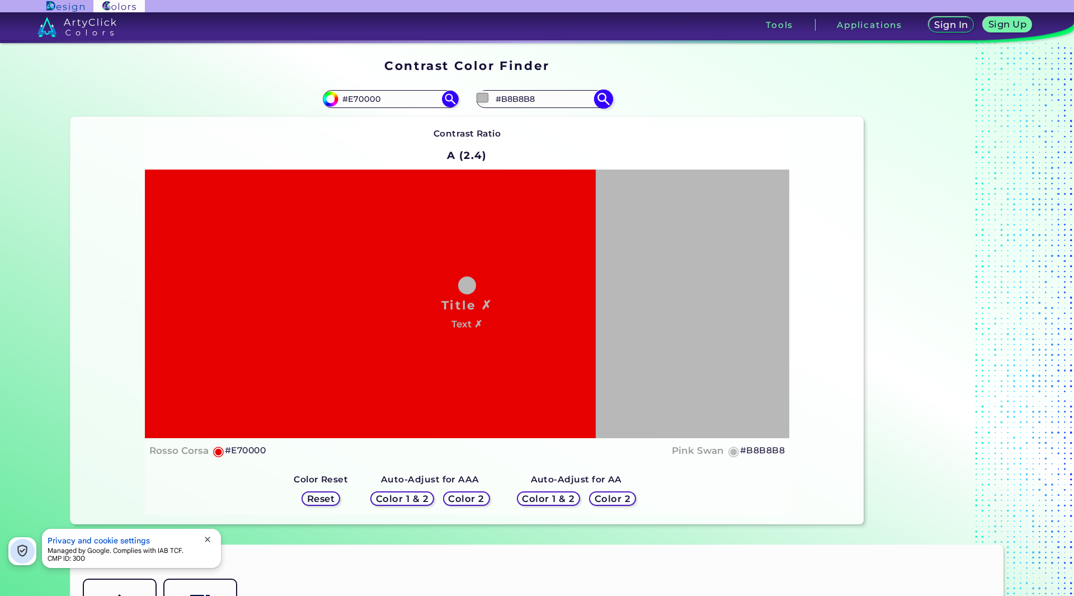
type input "#b5b5b5"
type input "#B5B5B5"
type input "#b0b0b0"
type input "#B0B0B0"
type input "#adadad"
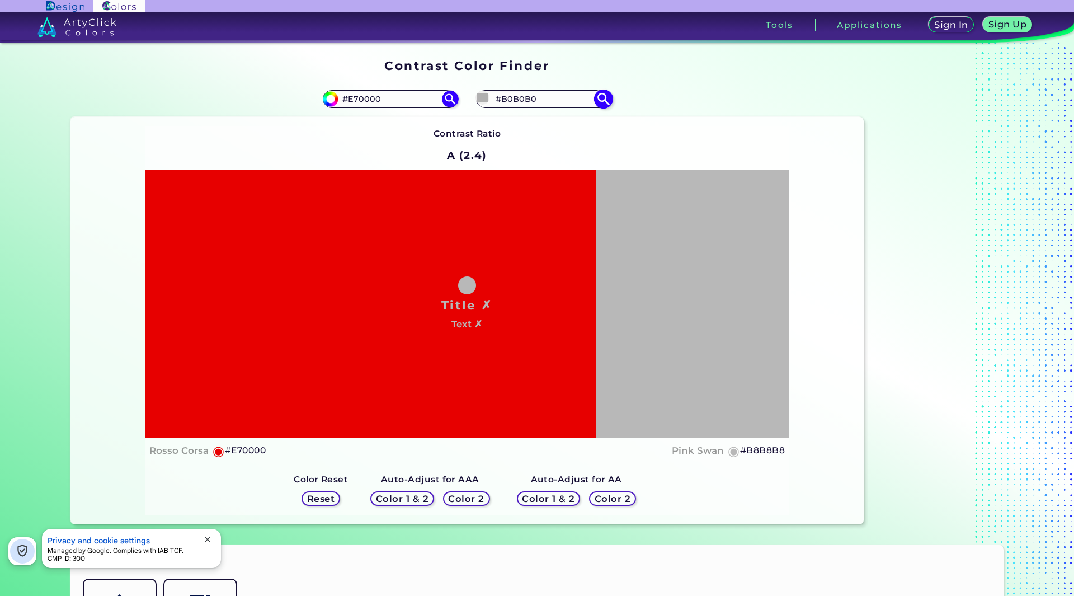
type input "#ADADAD"
type input "#ababab"
type input "#ABABAB"
type input "#a8a8a8"
type input "#A8A8A8"
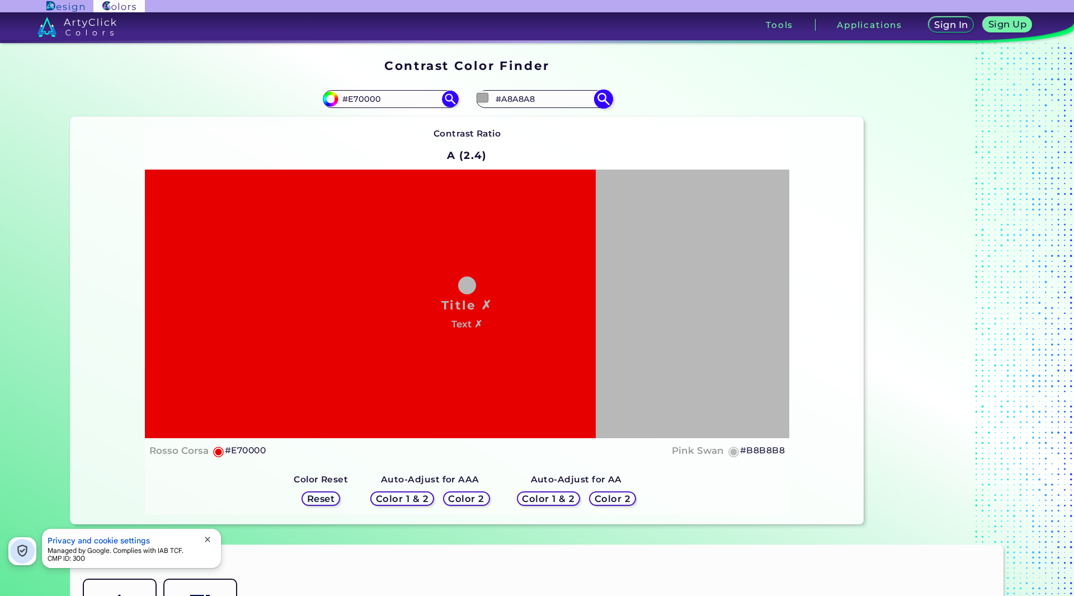
type input "#a6a6a6"
type input "#A6A6A6"
type input "#a3a3a3"
type input "#A3A3A3"
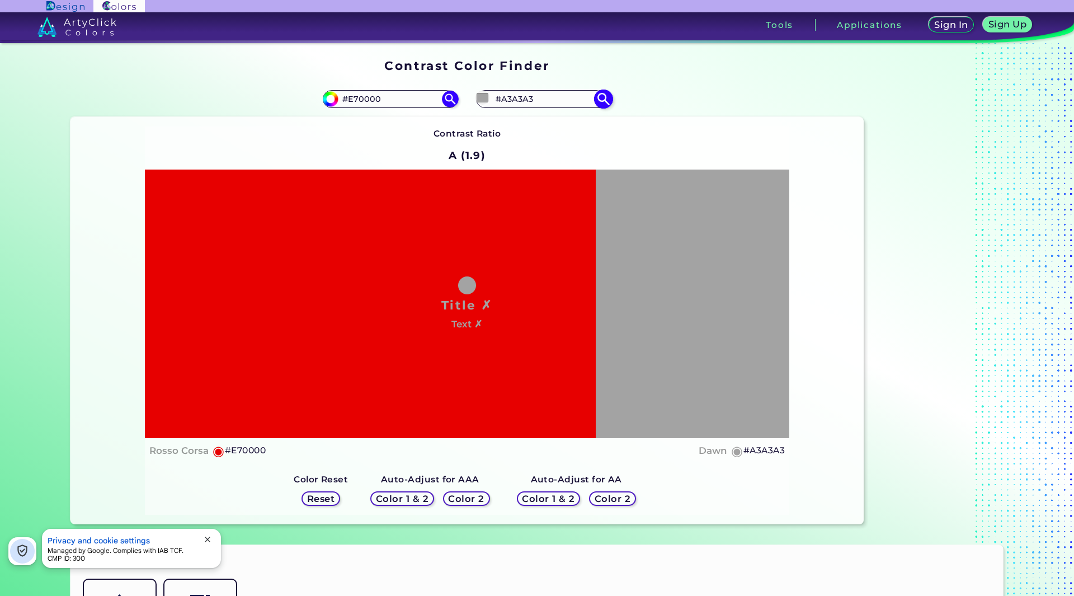
type input "#9e9e9e"
type input "#9E9E9E"
type input "#9c9c9c"
type input "#9C9C9C"
type input "#9e9e9e"
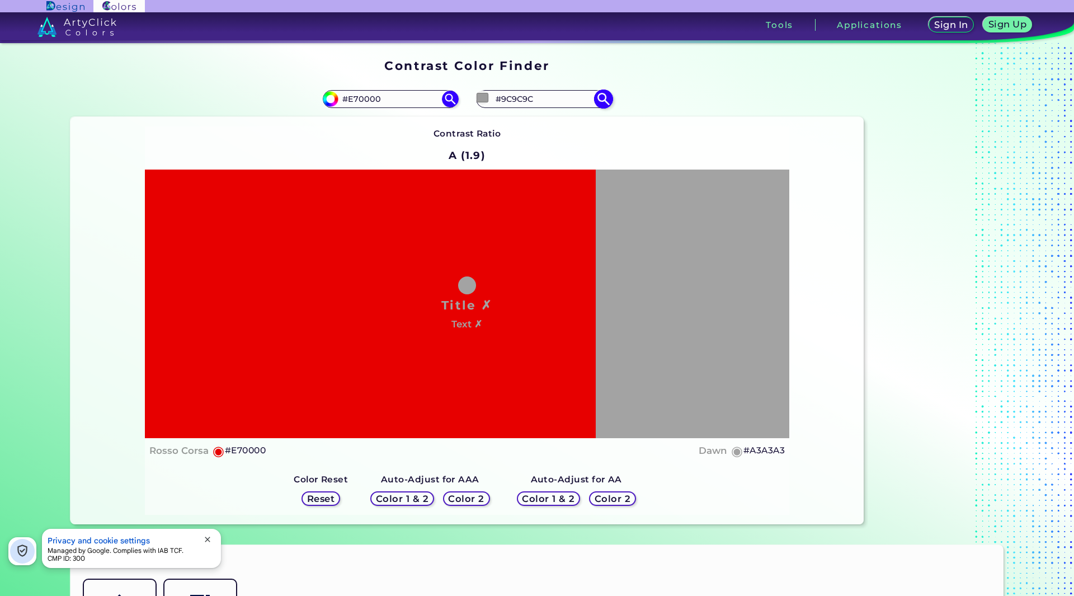
type input "#9E9E9E"
type input "#a1a1a1"
type input "#A1A1A1"
type input "#a6a6a6"
type input "#A6A6A6"
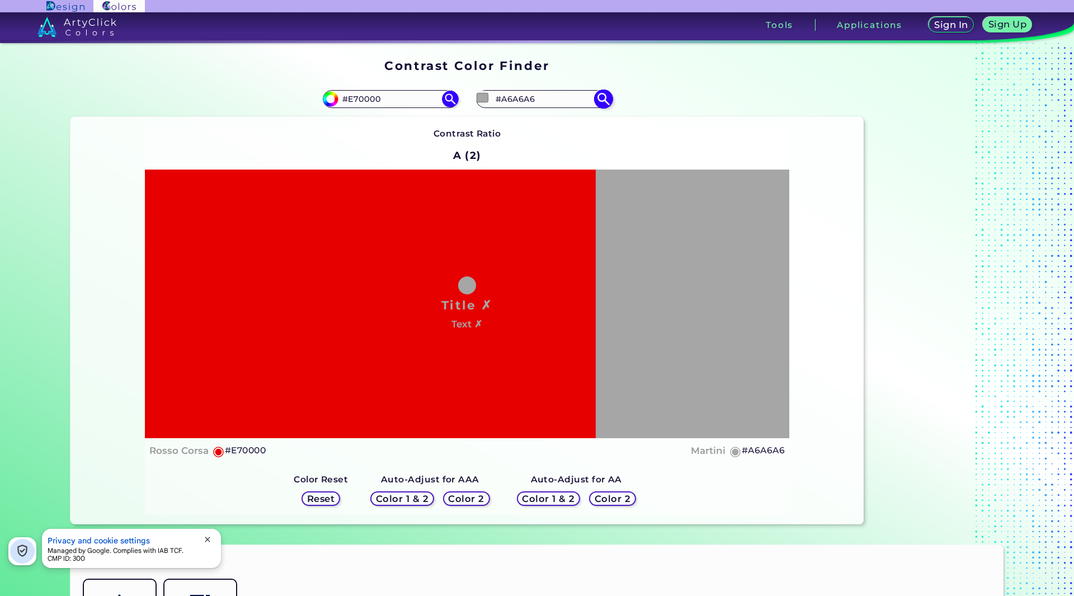
type input "#b0b0b0"
type input "#B0B0B0"
type input "#bdbdbd"
type input "#BDBDBD"
type input "#c4c4c4"
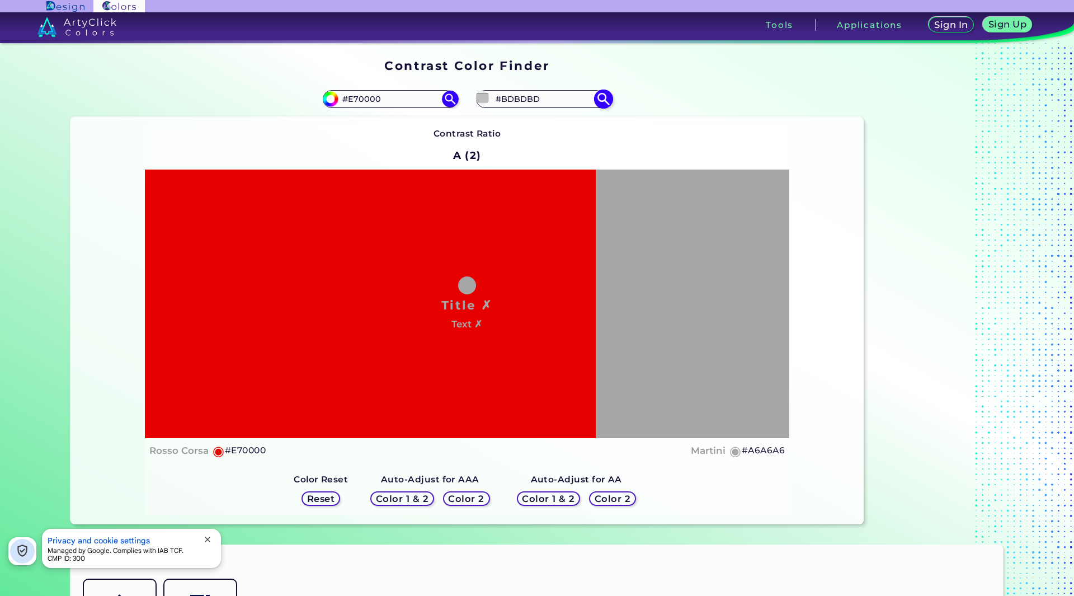
type input "#C4C4C4"
type input "#c7c7c7"
type input "#C7C7C7"
type input "#cccccc"
type input "#CCCCCC"
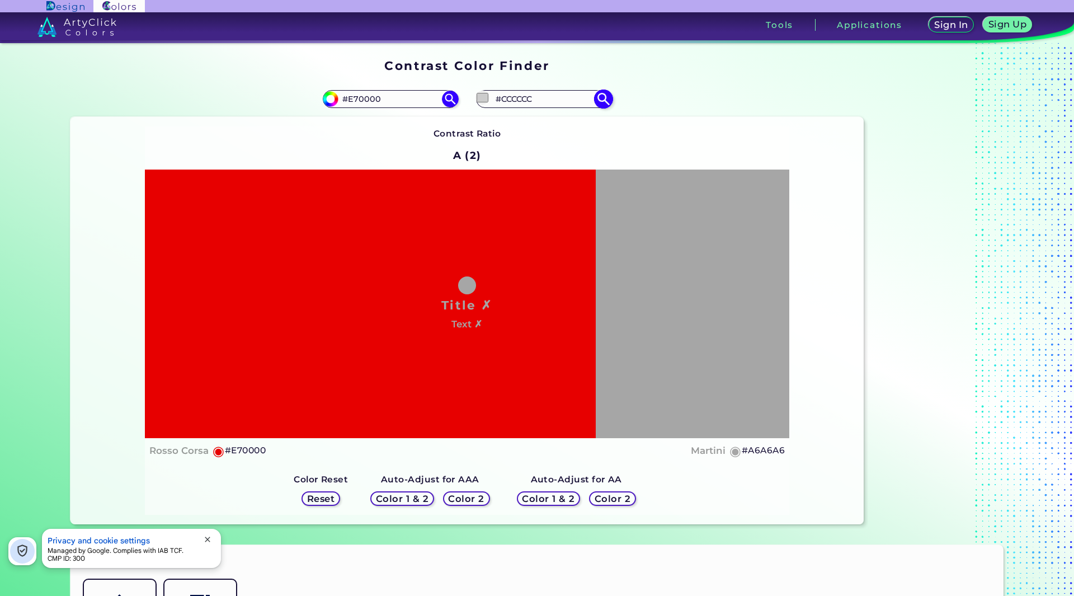
type input "#cfcfcf"
type input "#CFCFCF"
type input "#d1d1d1"
type input "#D1D1D1"
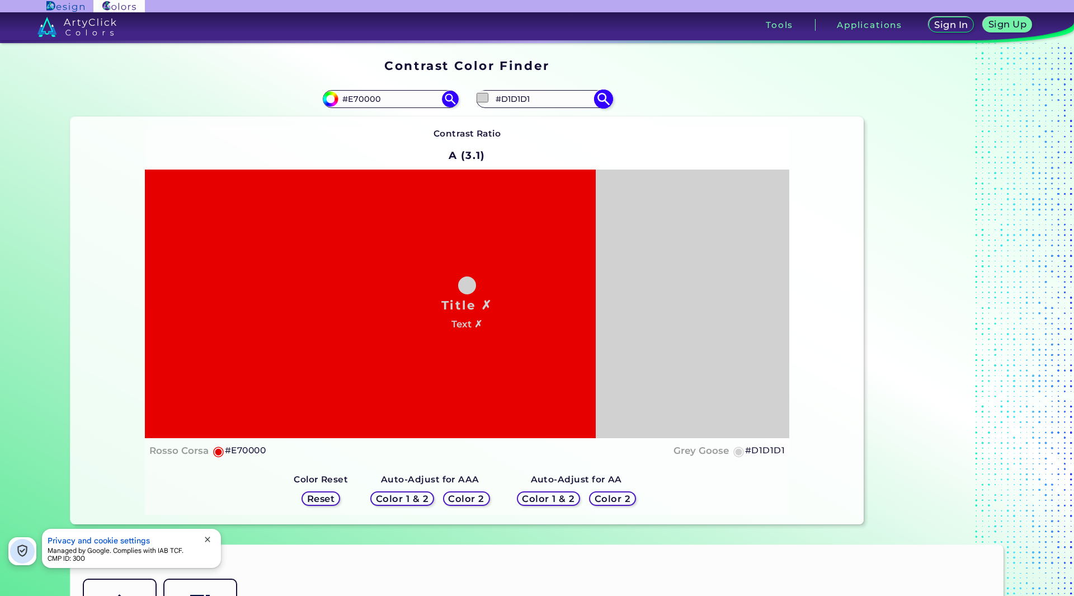
type input "#d6d6d6"
type input "#D6D6D6"
type input "#d9d9d9"
type input "#D9D9D9"
type input "#dbdbdb"
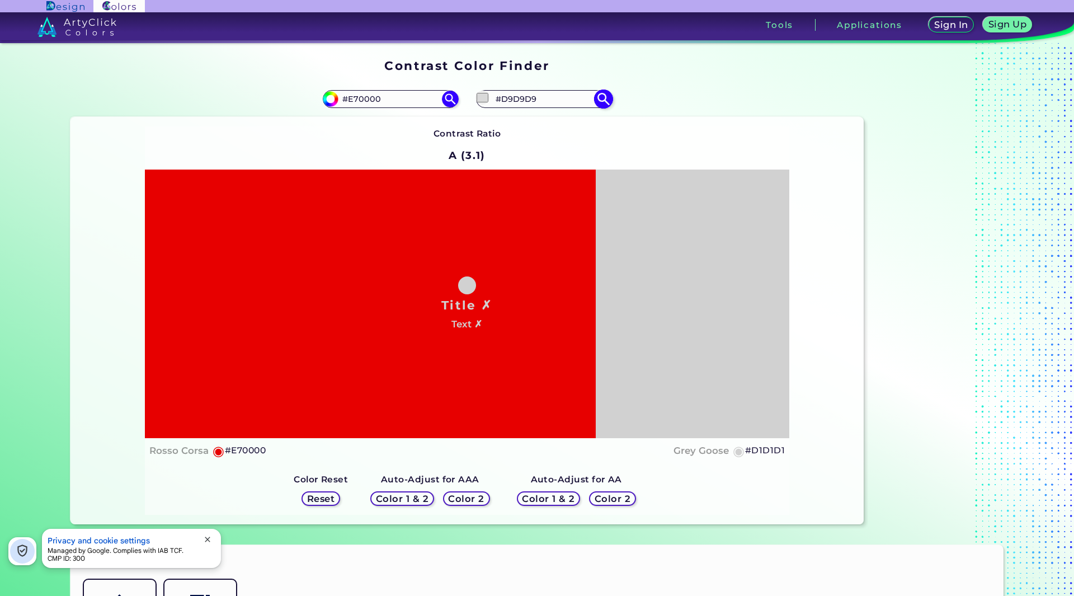
type input "#DBDBDB"
type input "#dedede"
type input "#DEDEDE"
type input "#e0e0e0"
type input "#E0E0E0"
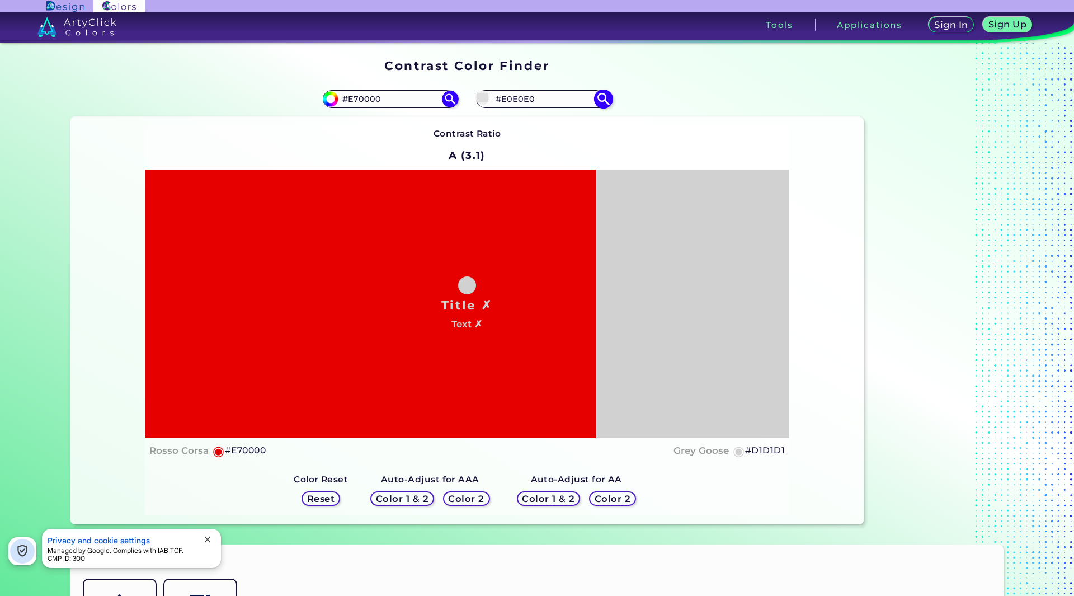
type input "#e3e3e3"
type input "#E3E3E3"
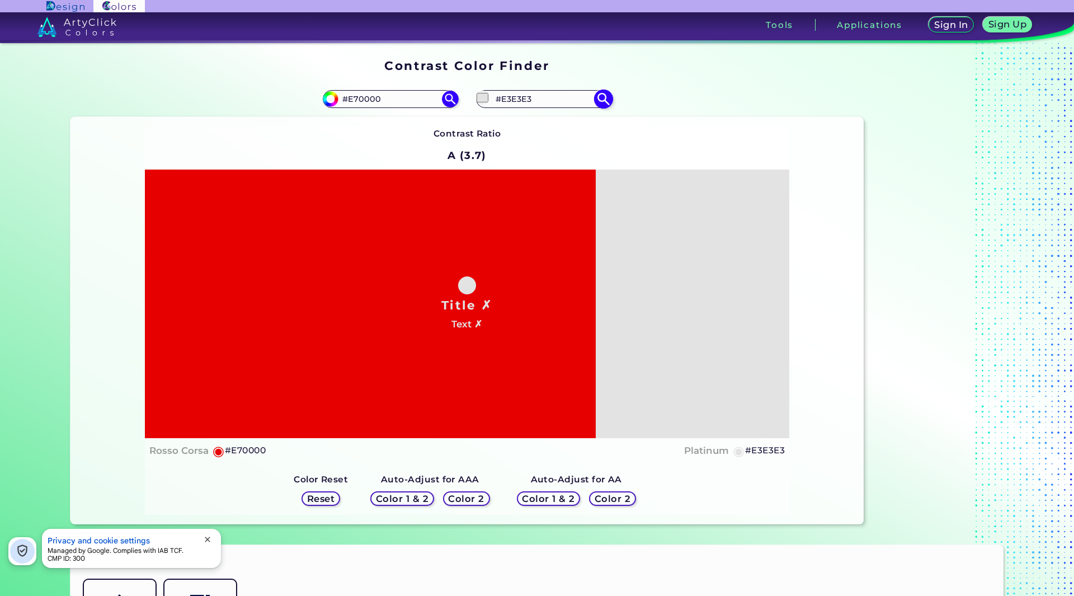
type input "#e0e0e0"
type input "#E0E0E0"
type input "#dedede"
type input "#DEDEDE"
type input "#dbdbdb"
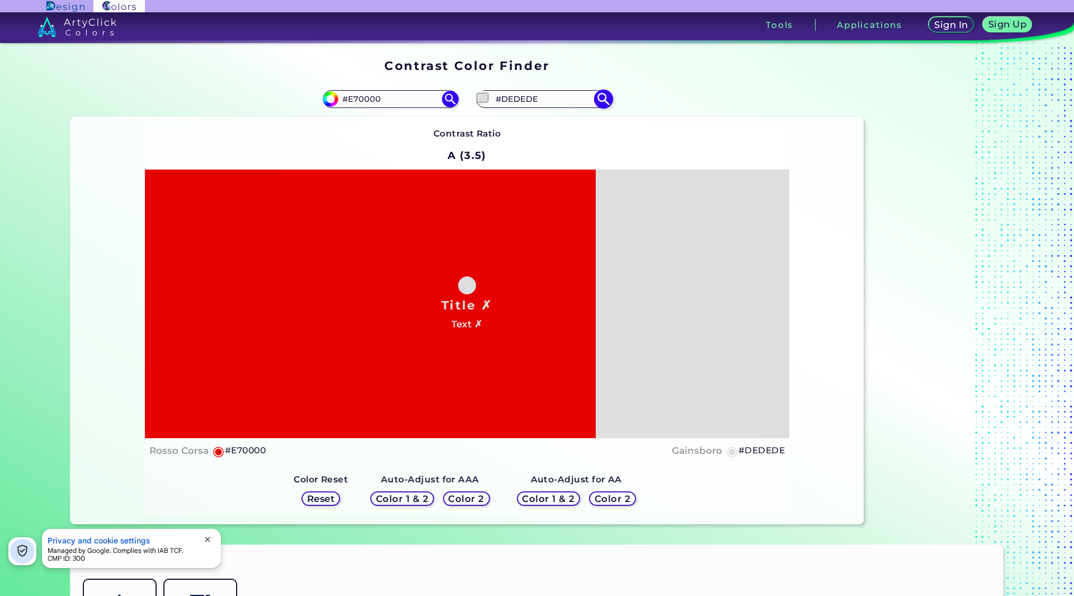
type input "#DBDBDB"
type input "#d6d6d6"
type input "#D6D6D6"
type input "#d4d4d4"
type input "#D4D4D4"
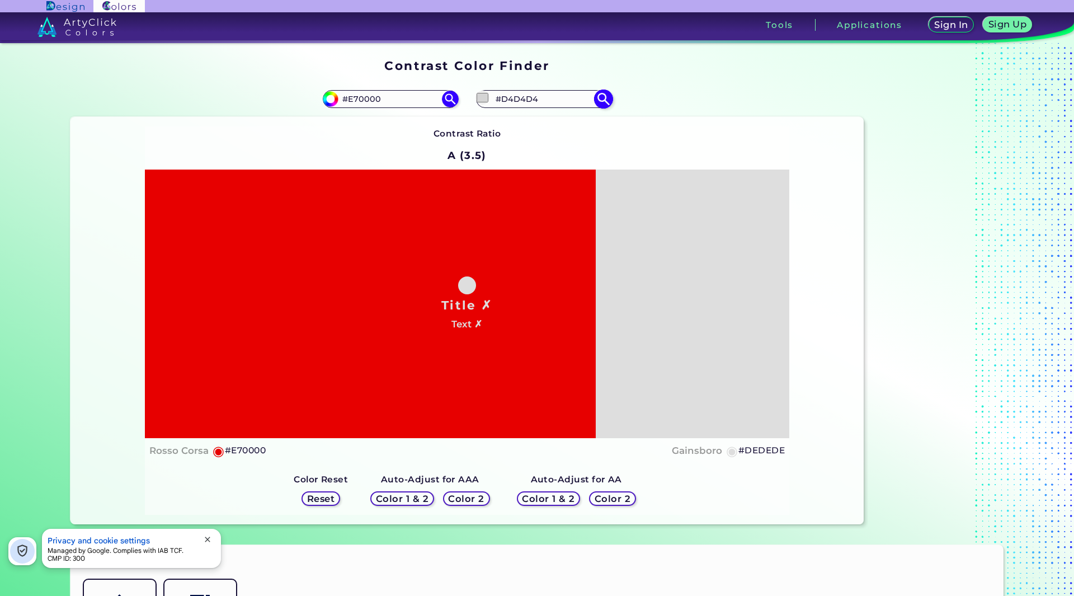
type input "#d1d1d1"
type input "#D1D1D1"
type input "#cfcfcf"
type input "#CFCFCF"
type input "#cccccc"
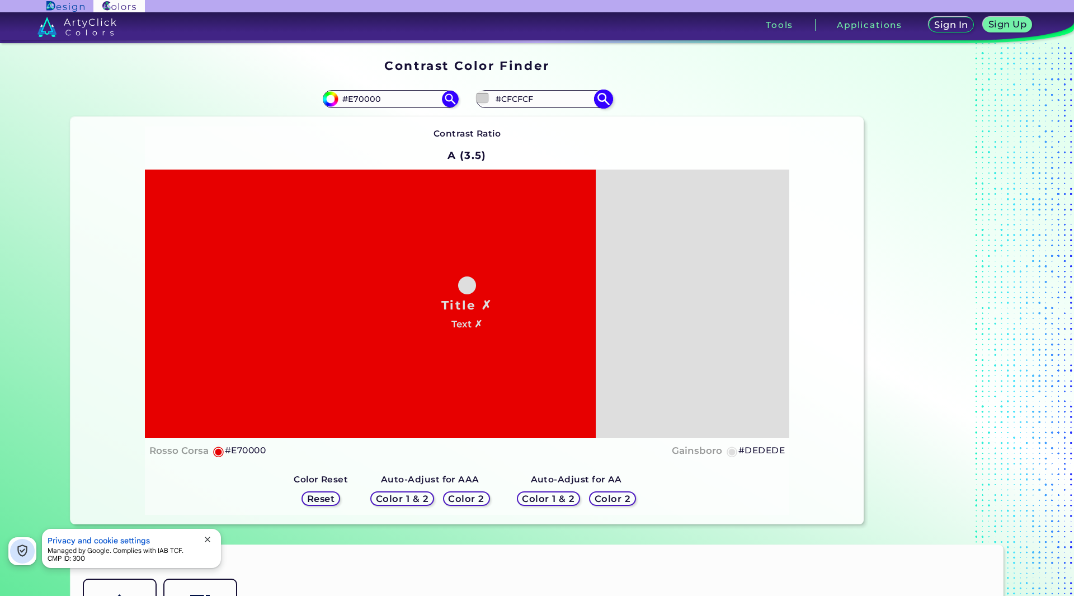
type input "#CCCCCC"
type input "#c9c9c9"
type input "#C9C9C9"
type input "#c7c7c7"
type input "#C7C7C7"
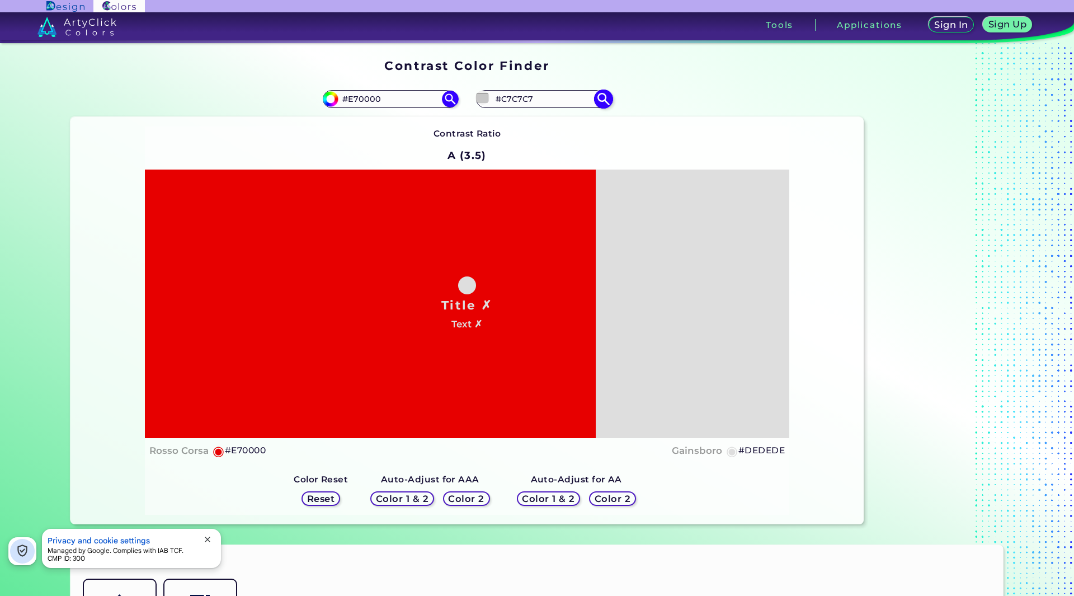
type input "#c4c4c4"
type input "#C4C4C4"
type input "#c2c2c2"
type input "#C2C2C2"
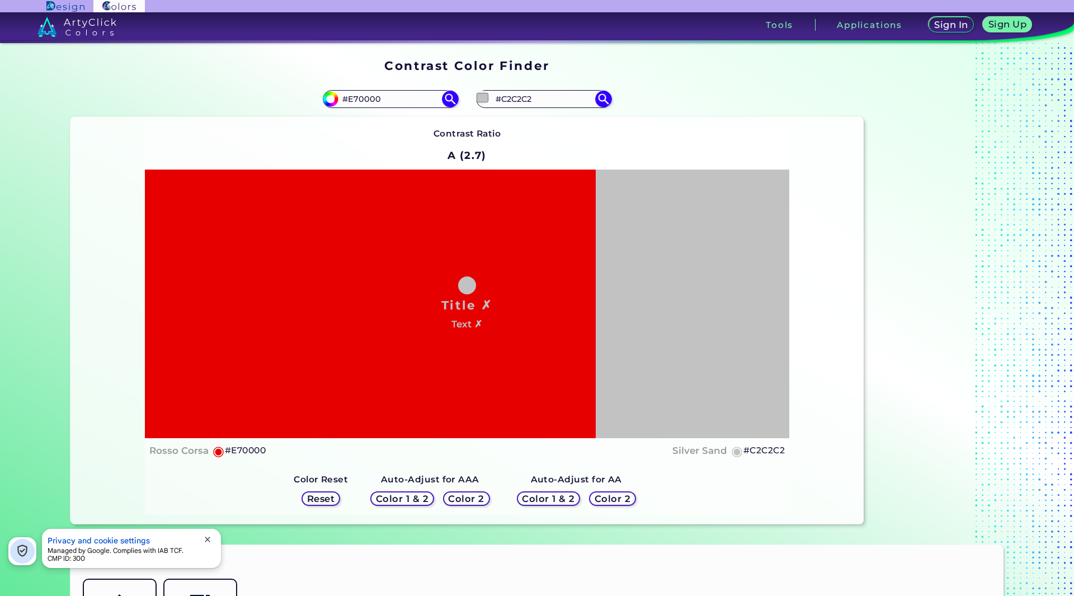
type input "#aba0a0"
type input "#ABA0A0"
type input "#b1a5a5"
type input "#B1A5A5"
type input "#b3a8a8"
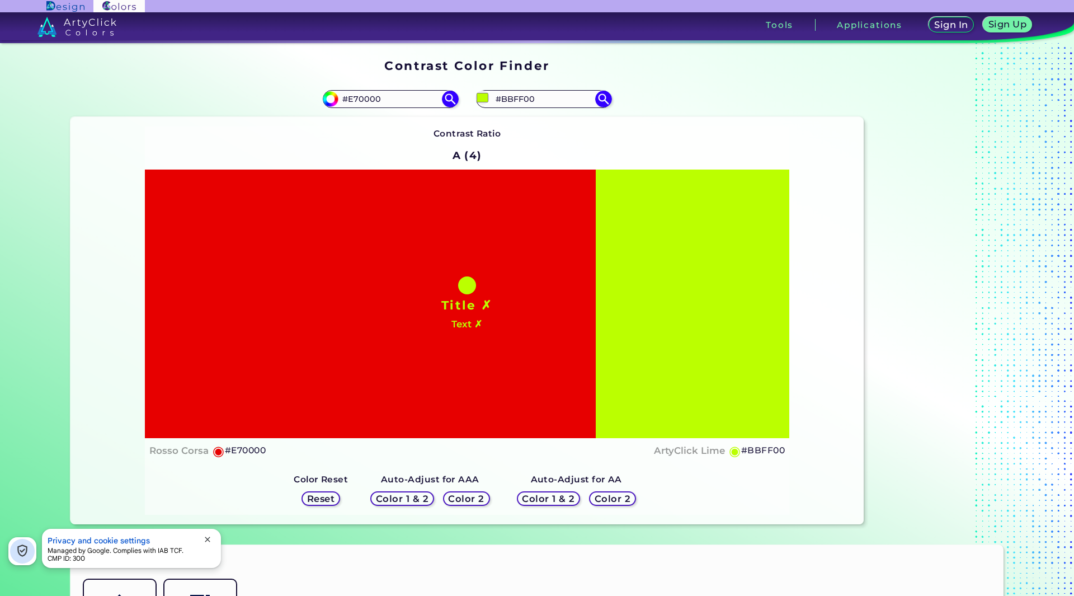
click at [680, 130] on div "Contrast Ratio A (4) Title ✗ Text ✗ Rosso Corsa ◉ #E70000 ◉ Reset" at bounding box center [467, 320] width 644 height 389
click at [601, 101] on img at bounding box center [603, 99] width 20 height 20
click at [603, 100] on img at bounding box center [603, 99] width 20 height 20
click at [478, 101] on input "#bbff00" at bounding box center [482, 98] width 14 height 14
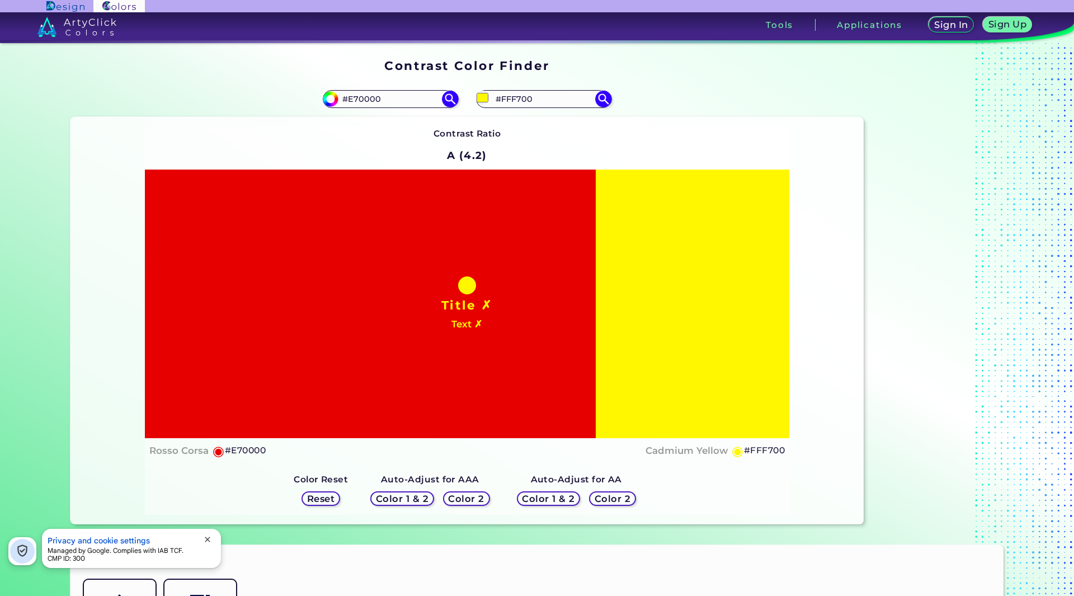
click at [676, 136] on div "Contrast Ratio A (4.2) Title ✗ Text ✗ Rosso Corsa ◉ #E70000 ◉" at bounding box center [467, 320] width 644 height 389
click at [479, 97] on input "#fff700" at bounding box center [482, 98] width 14 height 14
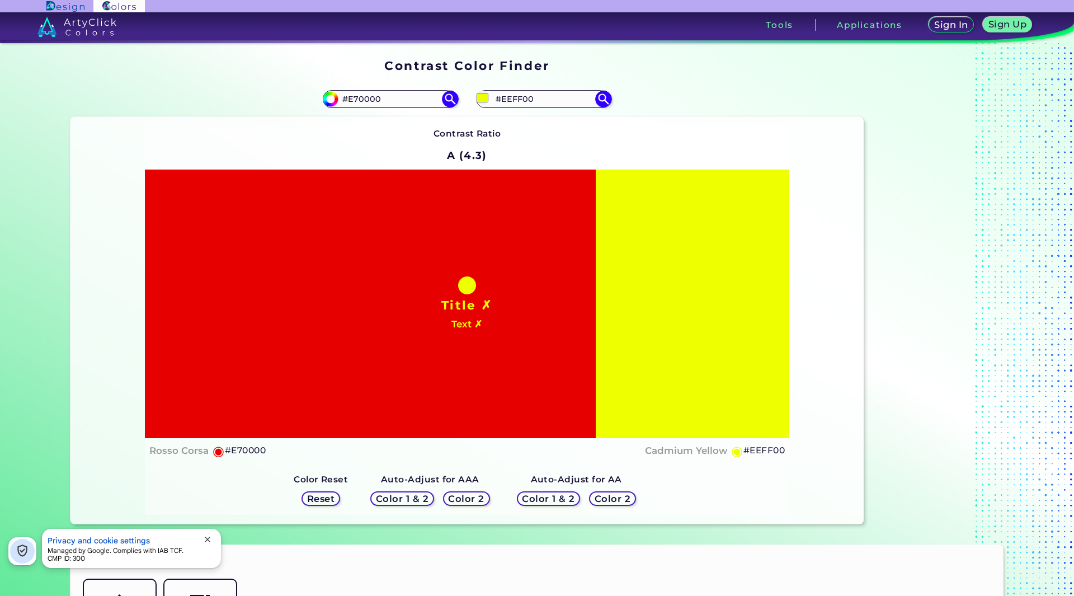
click at [662, 117] on div "Contrast Ratio A (4.3) Title ✗ Text ✗ Rosso Corsa ◉ #E70000 Cadmium Yellow ◉ #E…" at bounding box center [467, 320] width 794 height 407
click at [606, 500] on h5 "Color 2" at bounding box center [612, 498] width 32 height 8
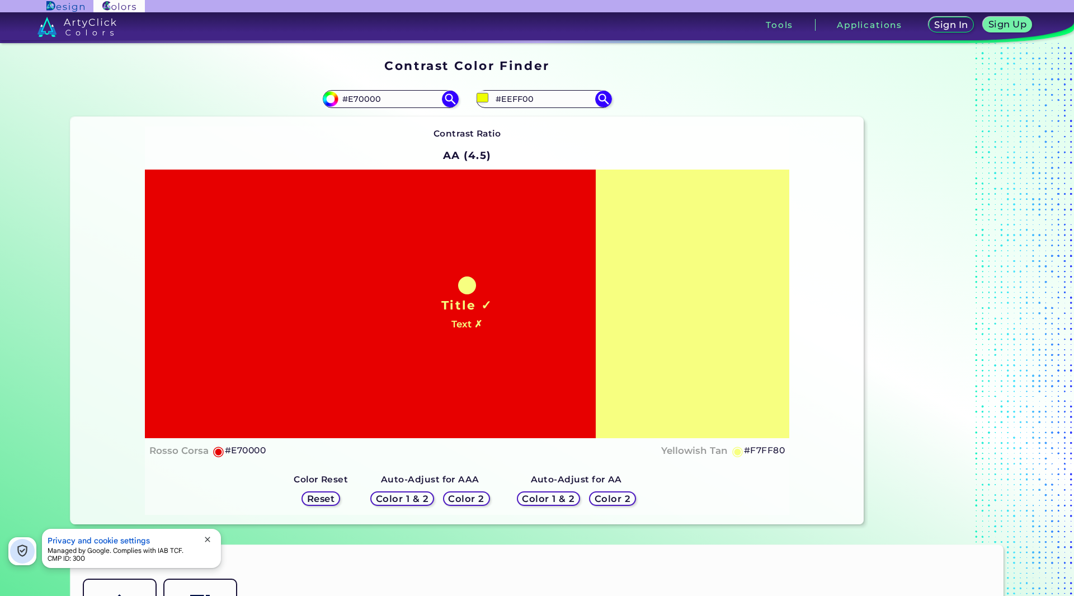
click at [610, 498] on h5 "Color 2" at bounding box center [612, 498] width 32 height 8
click at [466, 497] on h5 "Color 2" at bounding box center [466, 498] width 32 height 8
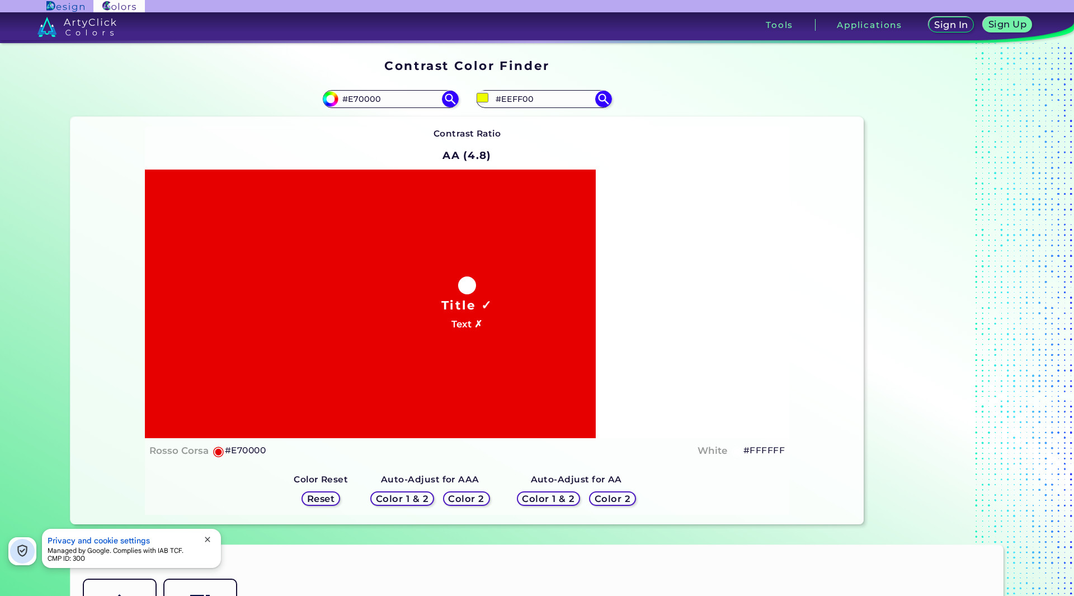
click at [598, 495] on h5 "Color 2" at bounding box center [612, 498] width 32 height 8
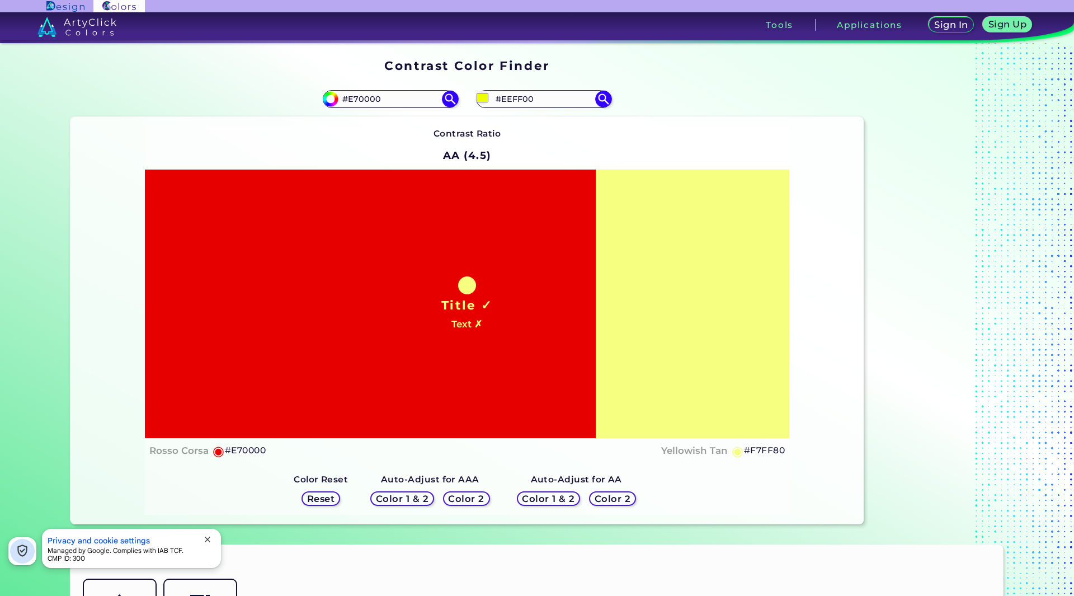
click at [471, 498] on h5 "Color 2" at bounding box center [466, 498] width 32 height 8
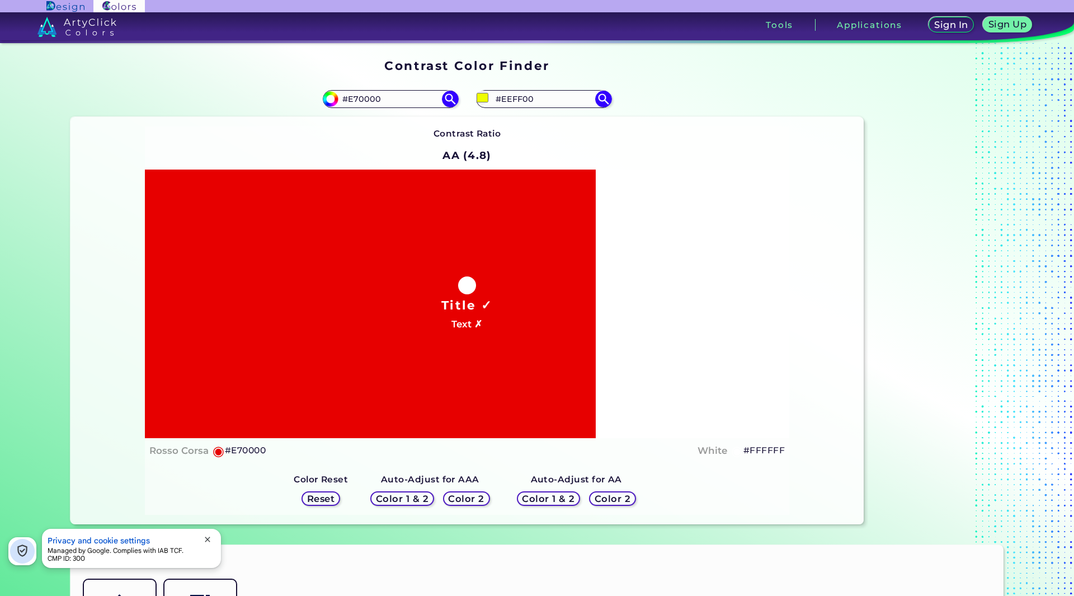
click at [400, 495] on h5 "Color 1 & 2" at bounding box center [403, 498] width 48 height 8
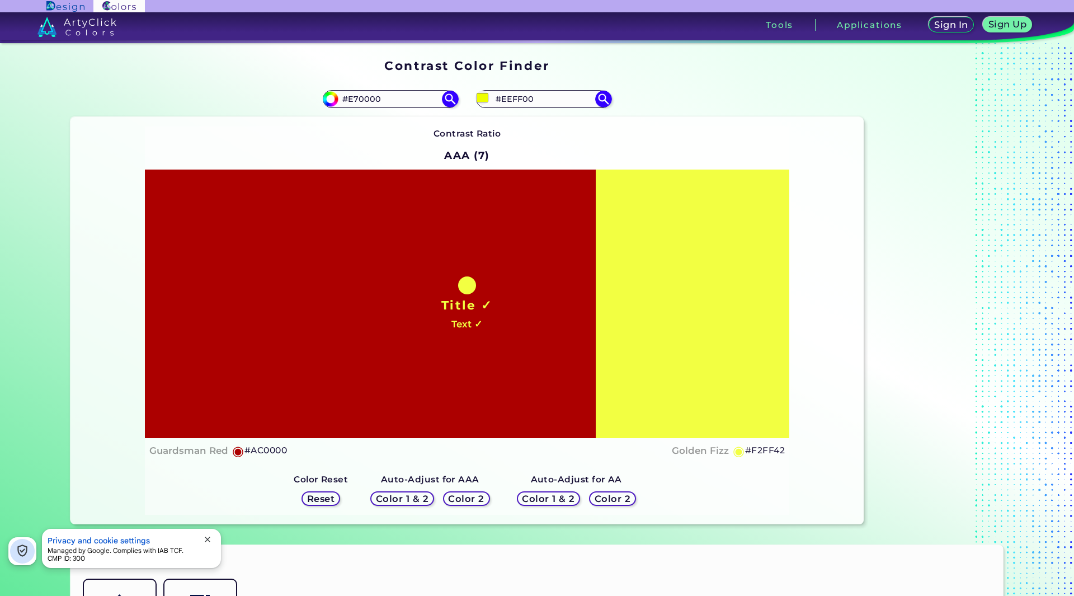
click at [469, 498] on h5 "Color 2" at bounding box center [466, 498] width 32 height 8
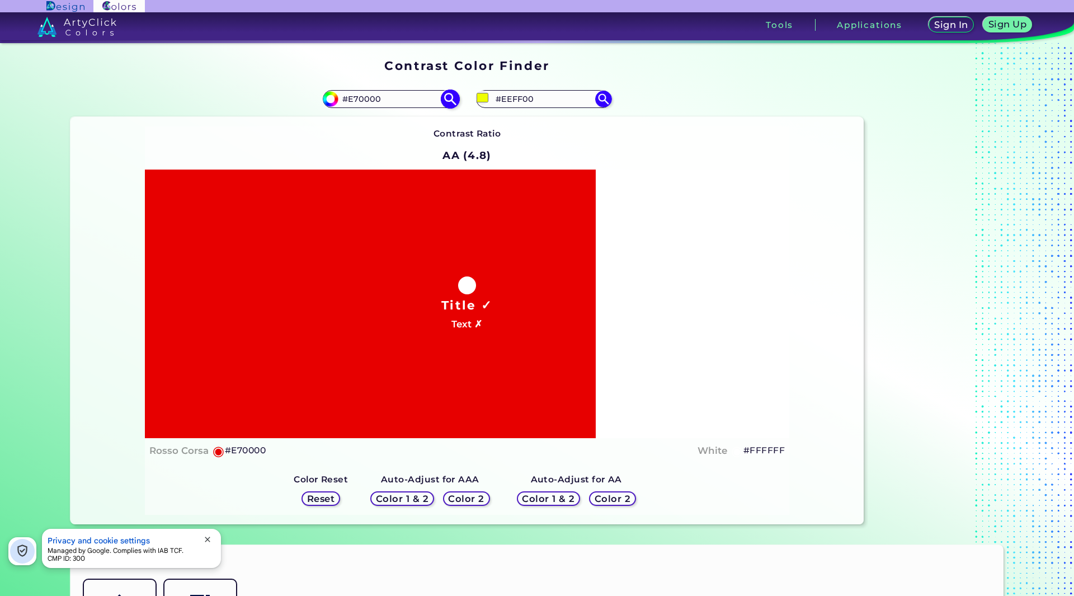
drag, startPoint x: 529, startPoint y: 102, endPoint x: 405, endPoint y: 100, distance: 123.1
click at [405, 100] on section "#e70000 #E70000 #eeff00 #EEFF00 Contrast Ratio AA (4.8) Title ✓" at bounding box center [467, 303] width 803 height 452
click at [714, 69] on section "Contrast Color Finder" at bounding box center [467, 66] width 803 height 22
click at [454, 498] on h5 "Color 2" at bounding box center [466, 498] width 32 height 8
click at [482, 97] on input "#eeff00" at bounding box center [482, 98] width 14 height 14
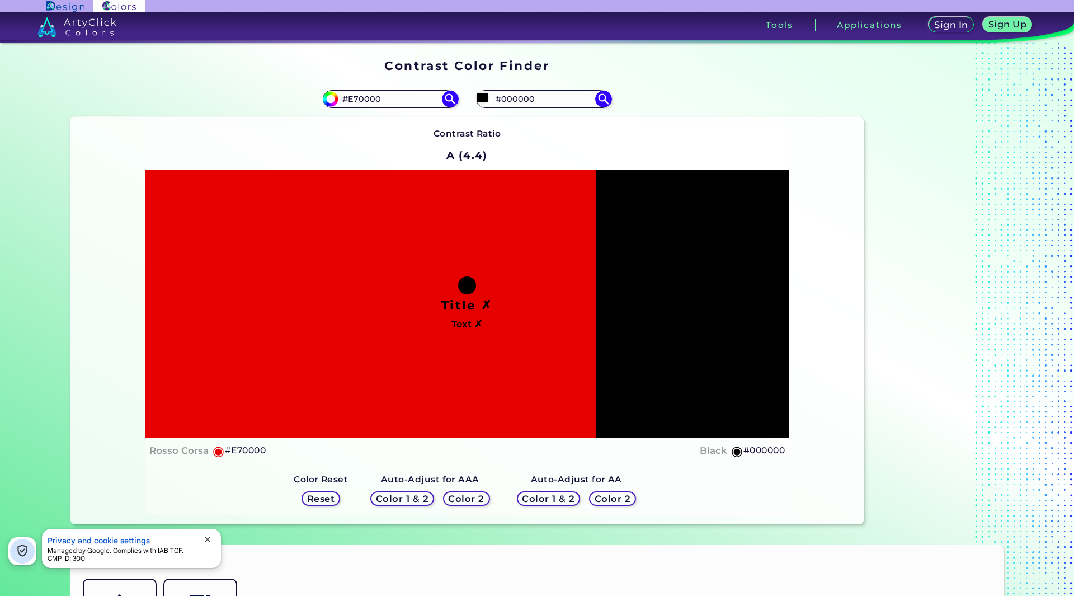
click at [462, 501] on h5 "Color 2" at bounding box center [466, 498] width 32 height 8
click at [471, 501] on h5 "Color 2" at bounding box center [466, 498] width 32 height 8
click at [473, 501] on h5 "Color 2" at bounding box center [466, 498] width 32 height 8
click at [479, 98] on input "#000000" at bounding box center [482, 98] width 14 height 14
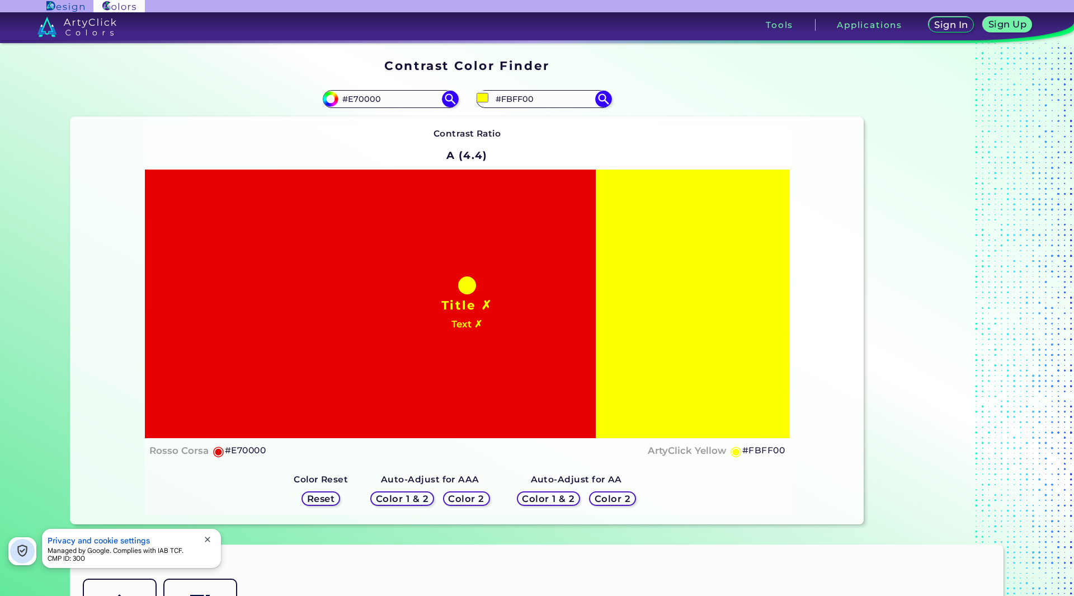
click at [704, 111] on div "#fbff00 #FBFF00" at bounding box center [665, 99] width 397 height 36
click at [478, 98] on input "#fbff00" at bounding box center [482, 98] width 14 height 14
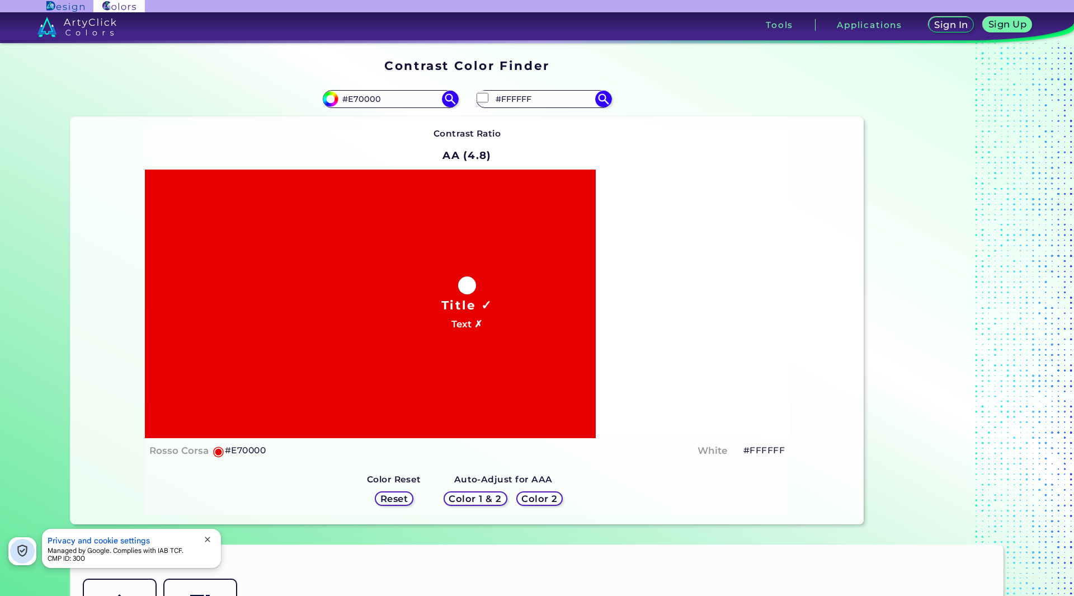
drag, startPoint x: 644, startPoint y: 79, endPoint x: 625, endPoint y: 79, distance: 18.5
click at [641, 79] on section "#e70000 #E70000 #ffffff #FFFFFF Contrast Ratio AA (4.8) Title ✓ Text ✗ ◉ White" at bounding box center [467, 303] width 803 height 452
click at [328, 96] on input "#e70000" at bounding box center [329, 98] width 14 height 14
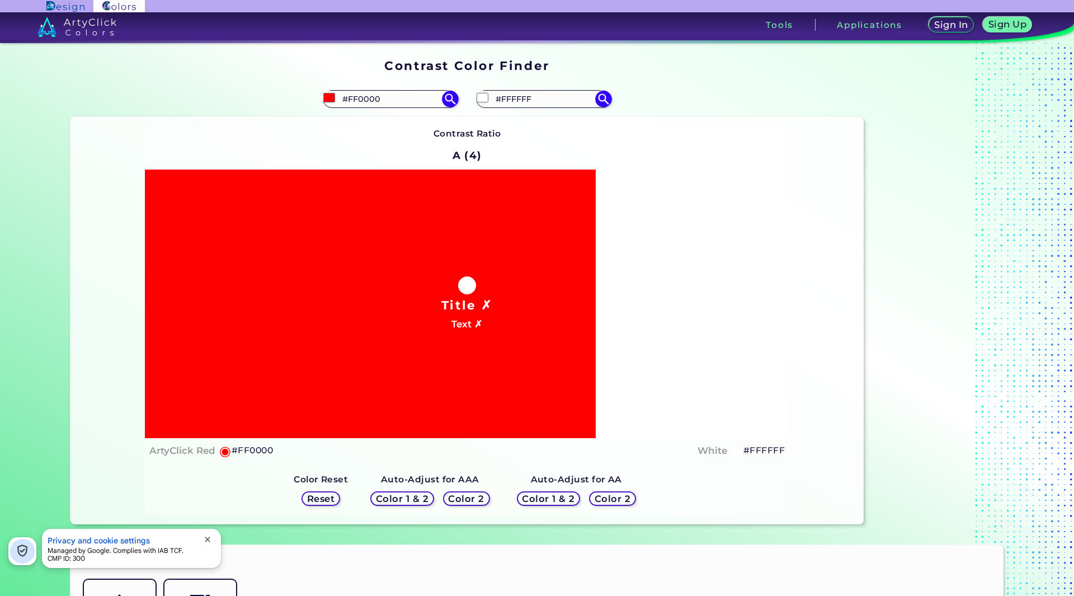
drag, startPoint x: 389, startPoint y: 101, endPoint x: 245, endPoint y: 89, distance: 144.2
click at [246, 89] on div "#ff0000 #FF0000" at bounding box center [268, 99] width 397 height 36
paste input "e7"
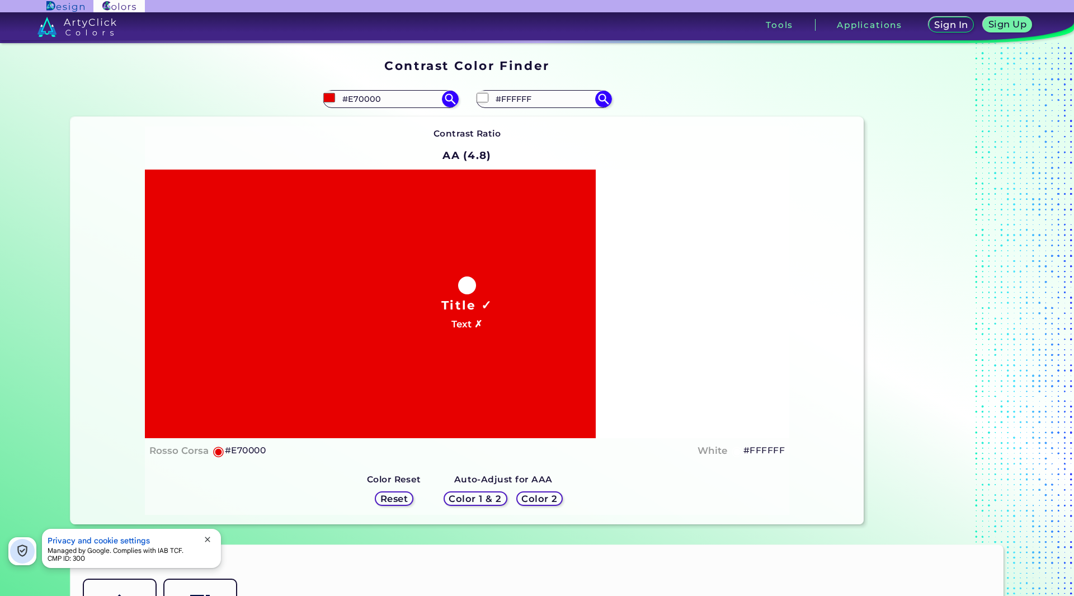
click at [658, 203] on div "Title ✓ Text ✗" at bounding box center [467, 303] width 644 height 268
